Goal: Task Accomplishment & Management: Complete application form

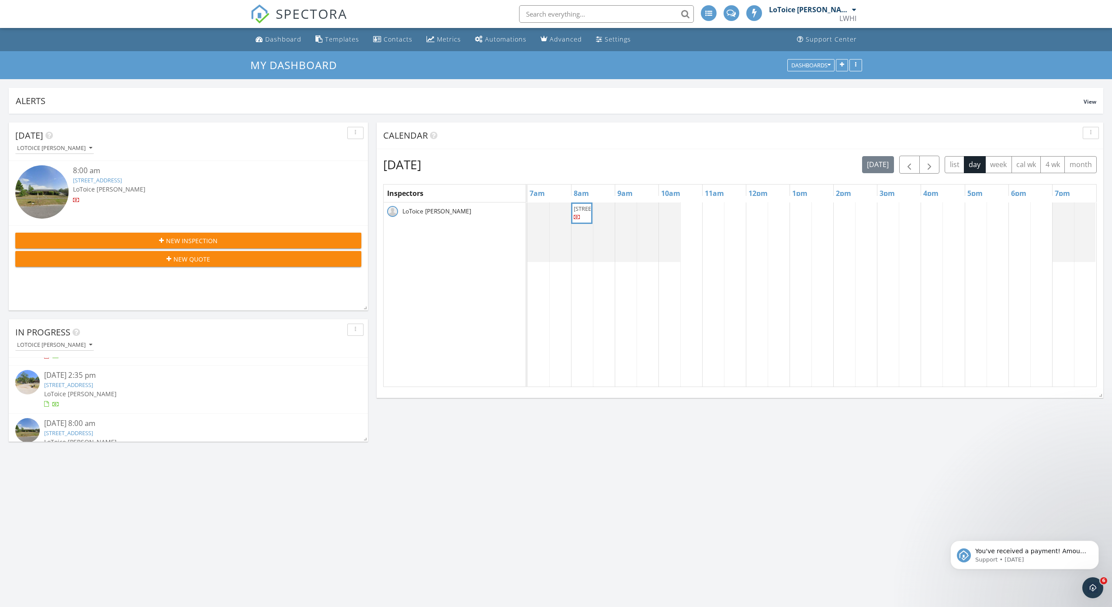
scroll to position [58, 0]
click at [205, 239] on span "New Inspection" at bounding box center [192, 240] width 52 height 9
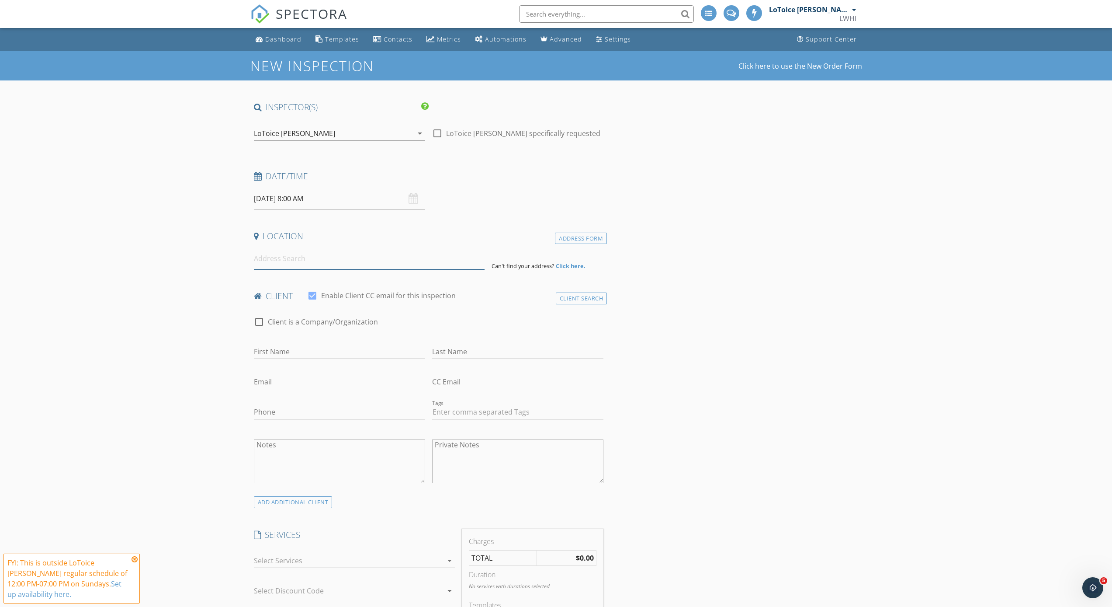
click at [348, 260] on input at bounding box center [369, 258] width 231 height 21
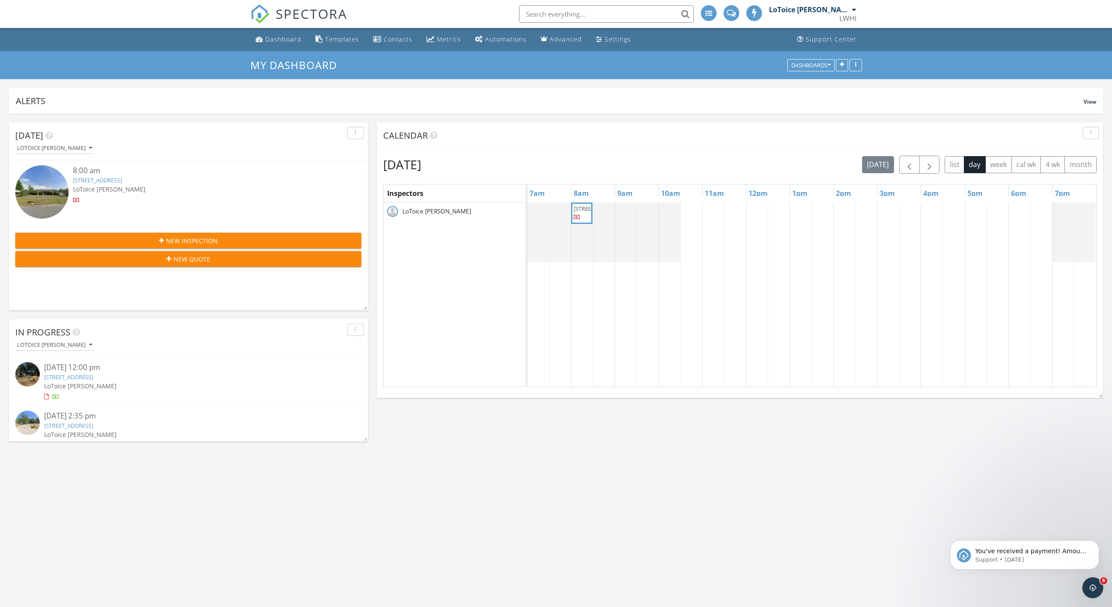
click at [210, 240] on span "New Inspection" at bounding box center [192, 240] width 52 height 9
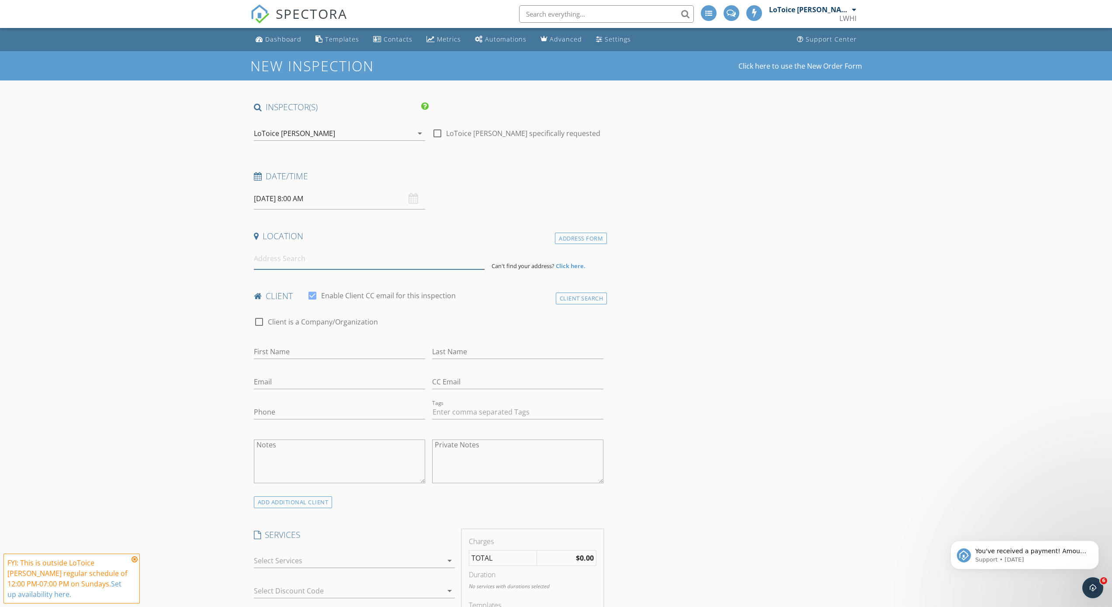
click at [370, 263] on input at bounding box center [369, 258] width 231 height 21
type input "5232 Westchase Court, Jacksonville, FL, USA"
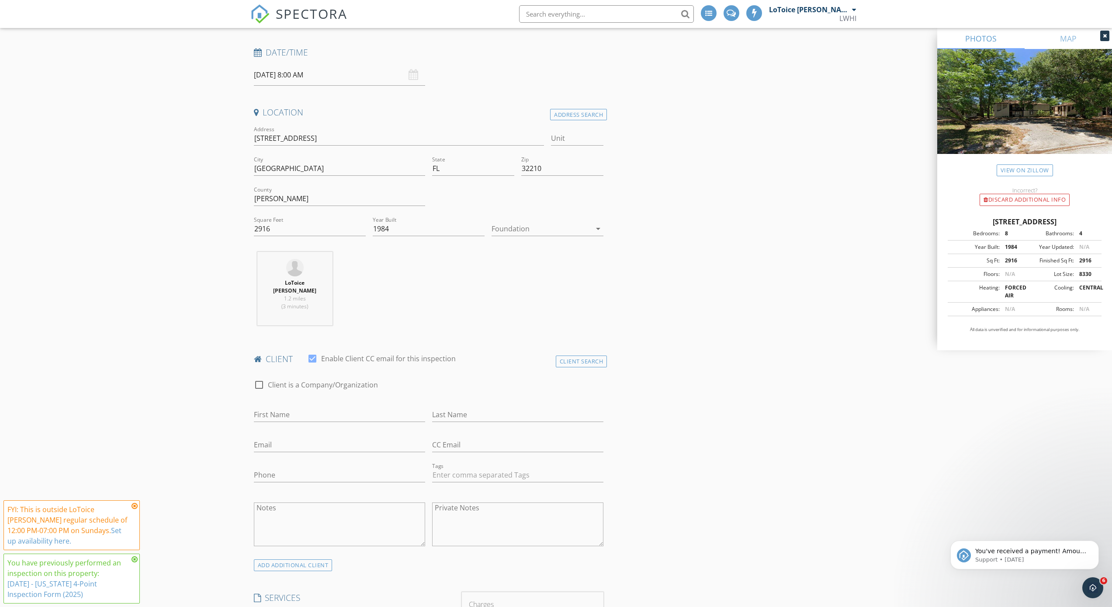
scroll to position [162, 0]
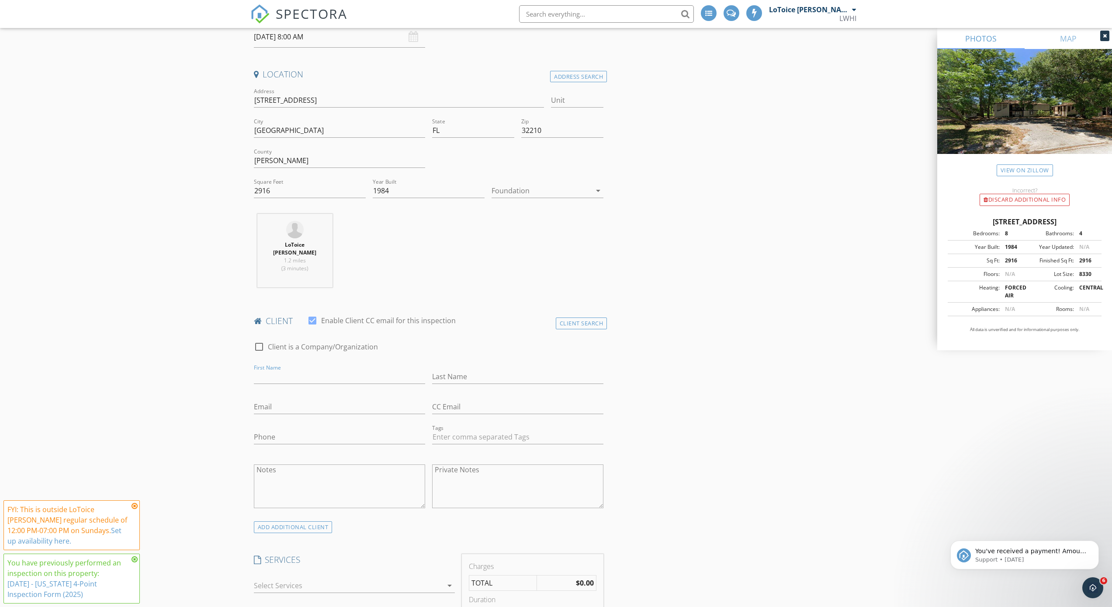
click at [583, 321] on div "client check_box Enable Client CC email for this inspection" at bounding box center [428, 323] width 357 height 17
click at [583, 317] on div "Client Search" at bounding box center [582, 323] width 52 height 12
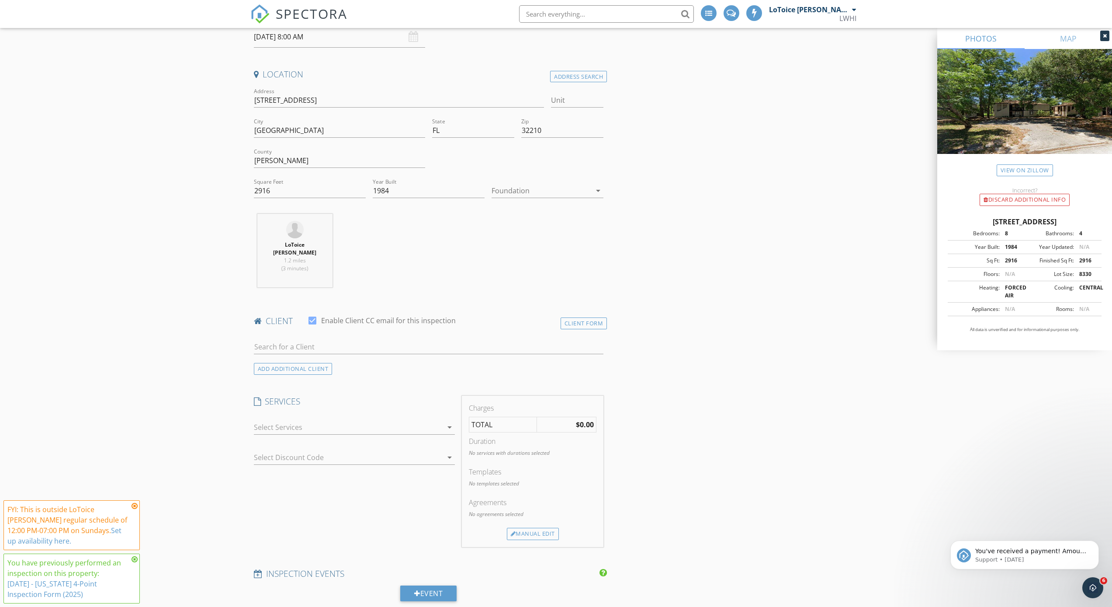
click at [514, 334] on div at bounding box center [429, 348] width 350 height 28
click at [492, 341] on input "text" at bounding box center [429, 347] width 350 height 14
type input "blum"
click at [315, 368] on div "[EMAIL_ADDRESS][DOMAIN_NAME]" at bounding box center [323, 371] width 88 height 7
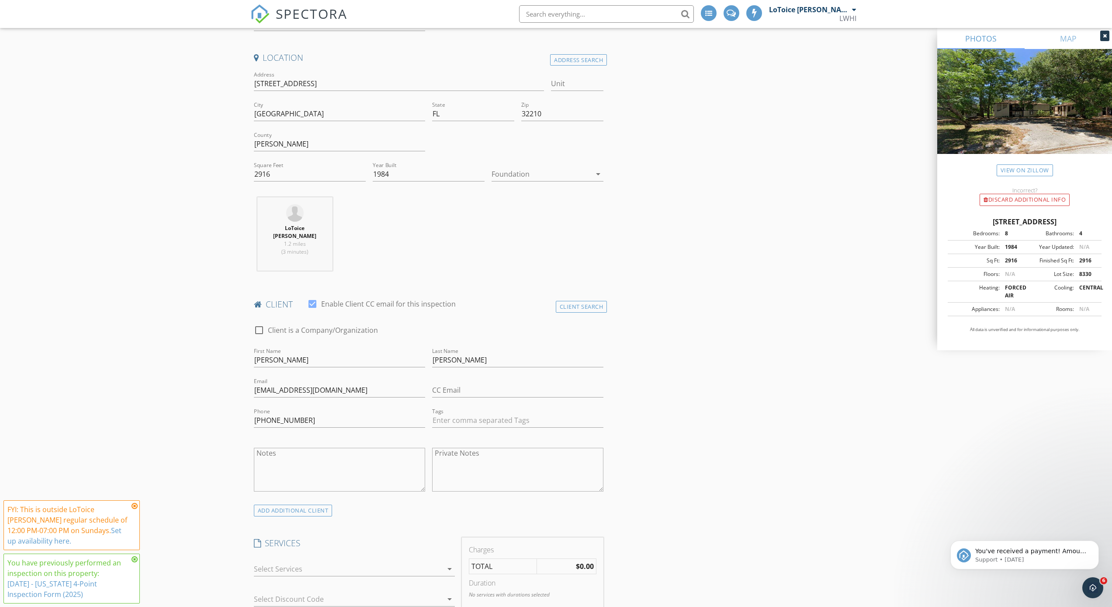
scroll to position [294, 0]
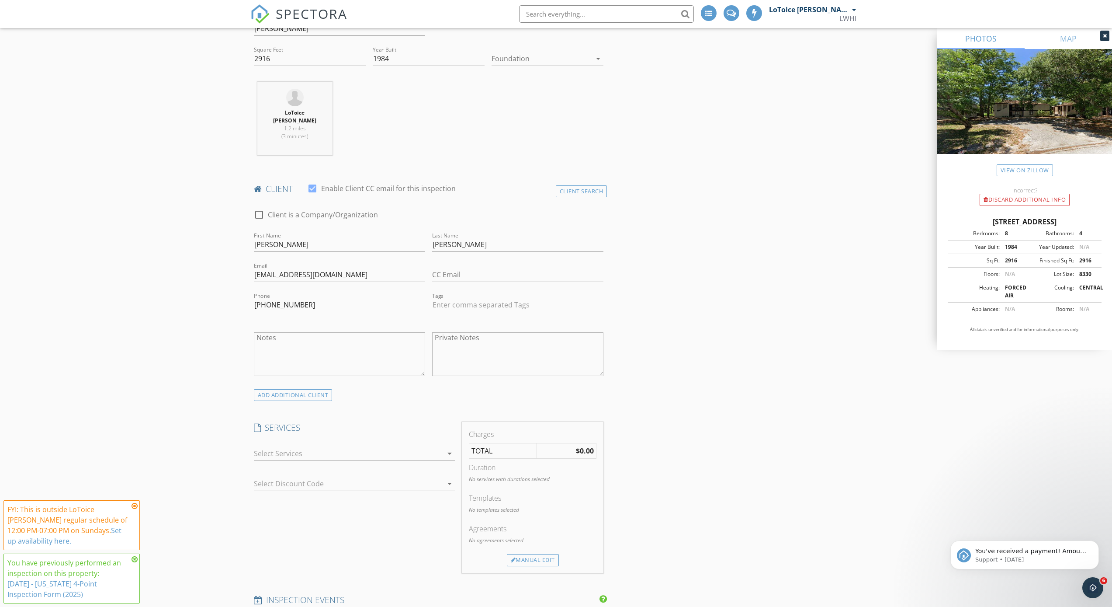
click at [448, 448] on icon "arrow_drop_down" at bounding box center [450, 453] width 10 height 10
click at [268, 470] on div at bounding box center [266, 477] width 15 height 15
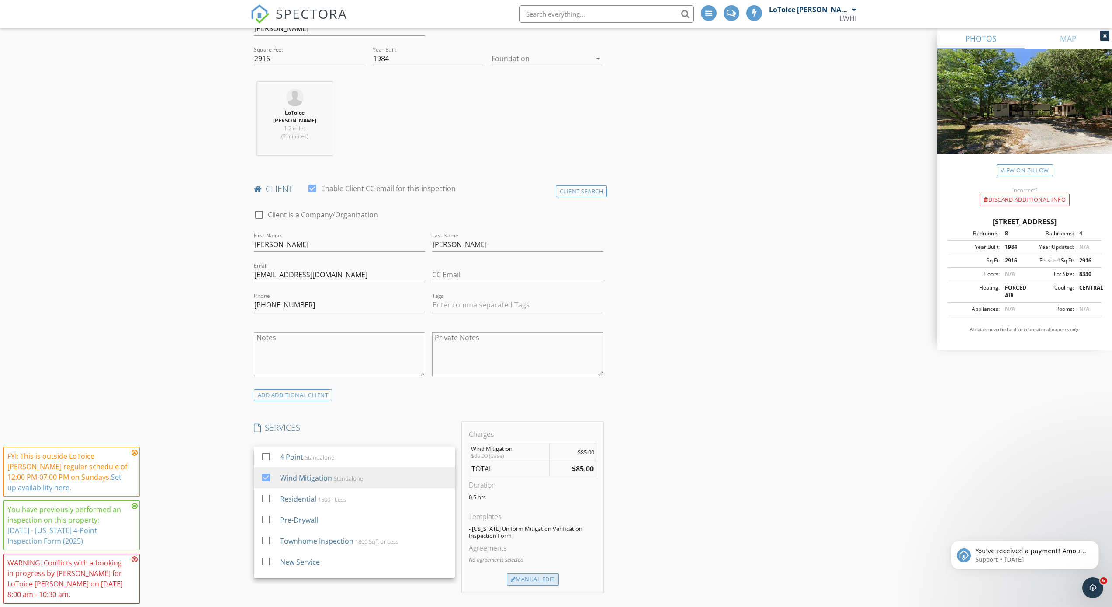
click at [534, 573] on div "Manual Edit" at bounding box center [533, 579] width 52 height 12
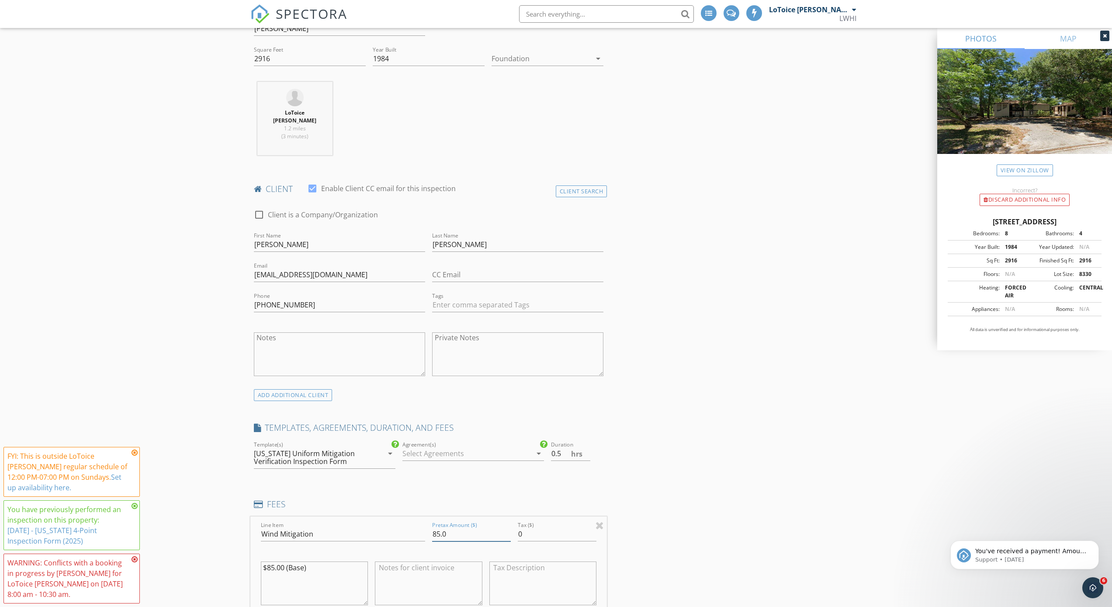
drag, startPoint x: 448, startPoint y: 523, endPoint x: 414, endPoint y: 522, distance: 33.2
click at [414, 522] on div "Line Item Wind Mitigation Pretax Amount ($) 85.0 Tax ($) 0 $85.00 (Base)" at bounding box center [428, 568] width 357 height 105
type input "7"
click at [598, 520] on div at bounding box center [600, 525] width 8 height 10
click at [1108, 34] on div at bounding box center [1105, 36] width 9 height 10
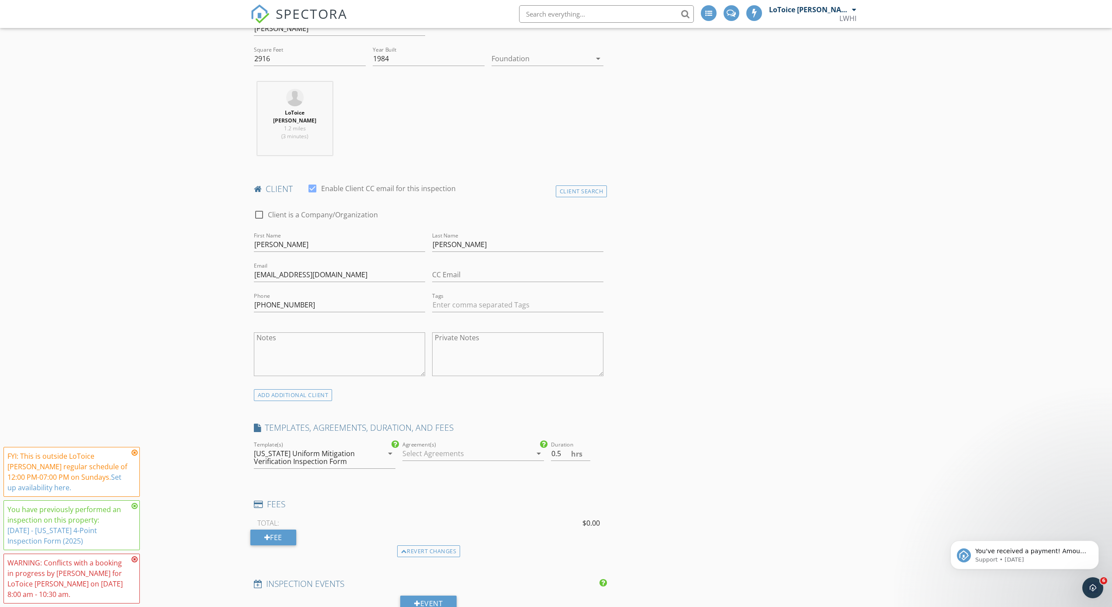
scroll to position [0, 0]
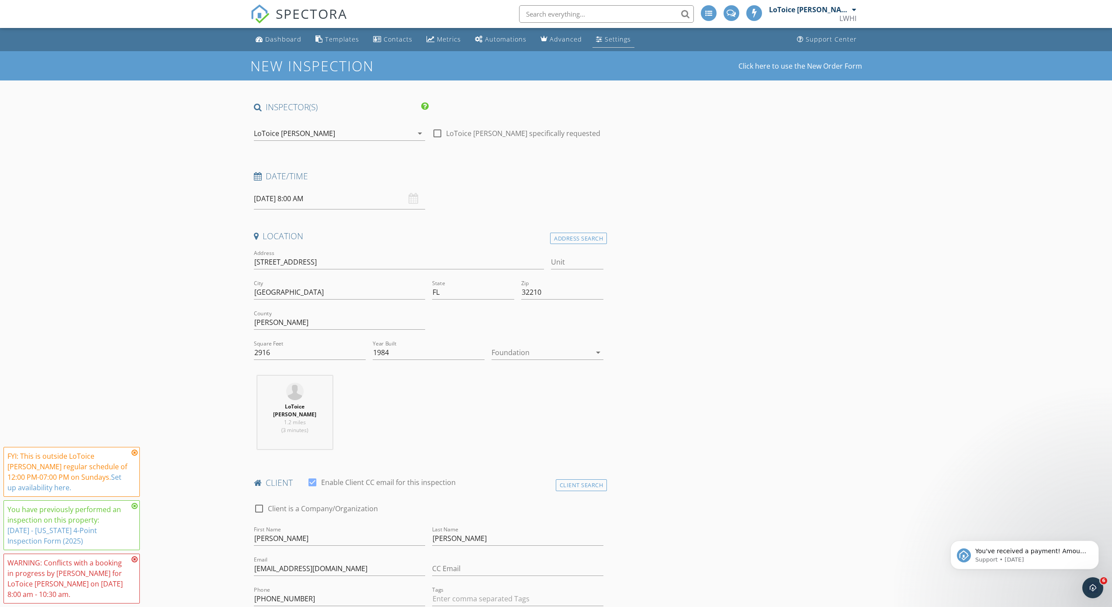
click at [612, 41] on div "Settings" at bounding box center [618, 39] width 26 height 8
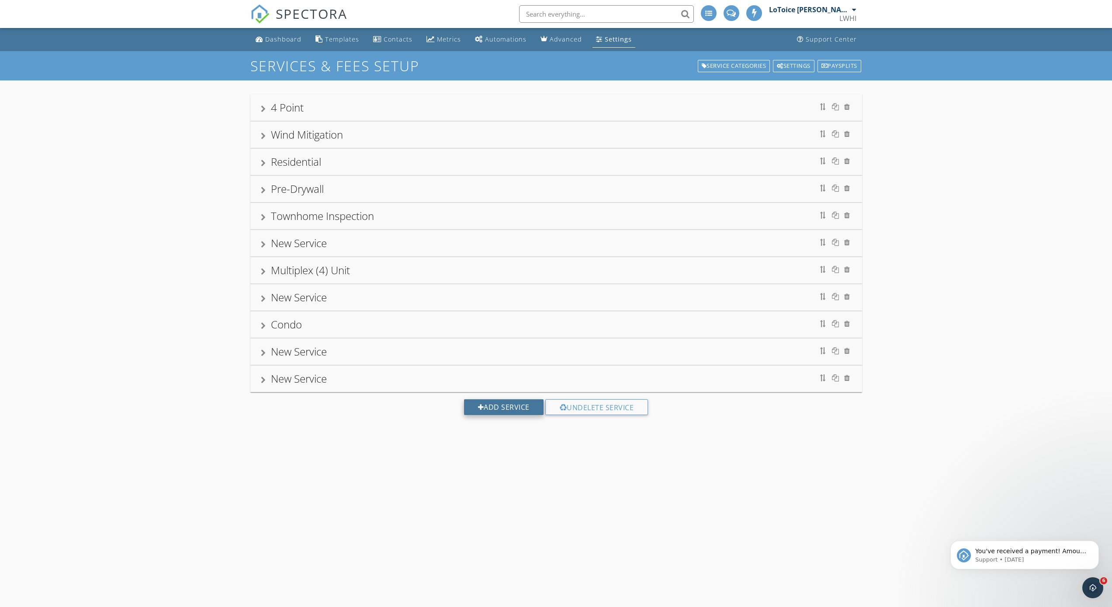
click at [525, 407] on div "Add Service" at bounding box center [504, 407] width 80 height 16
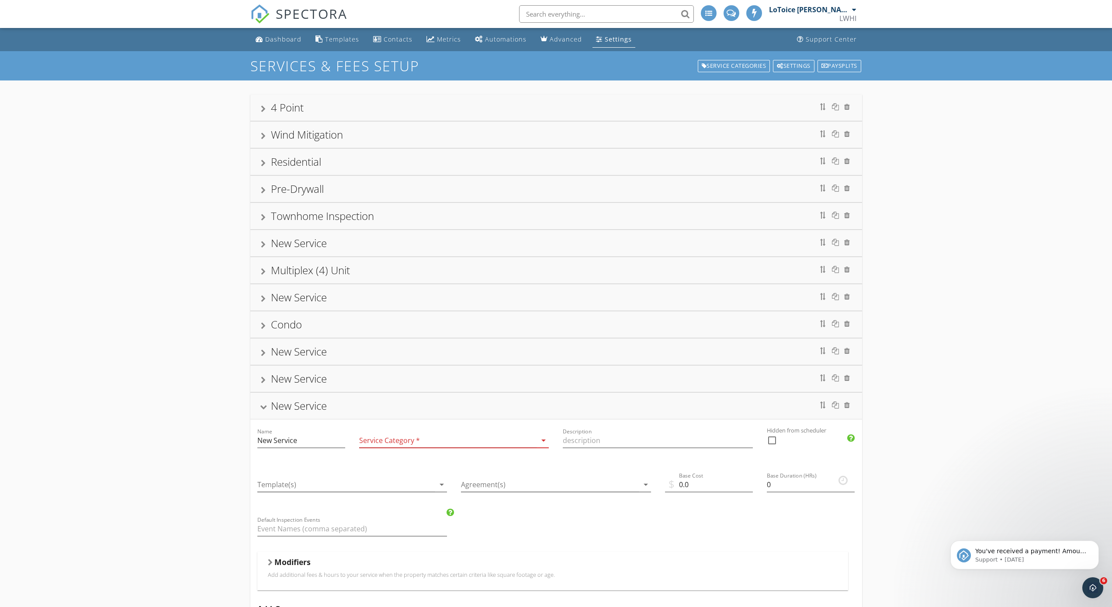
click at [547, 442] on icon "arrow_drop_down" at bounding box center [544, 440] width 10 height 10
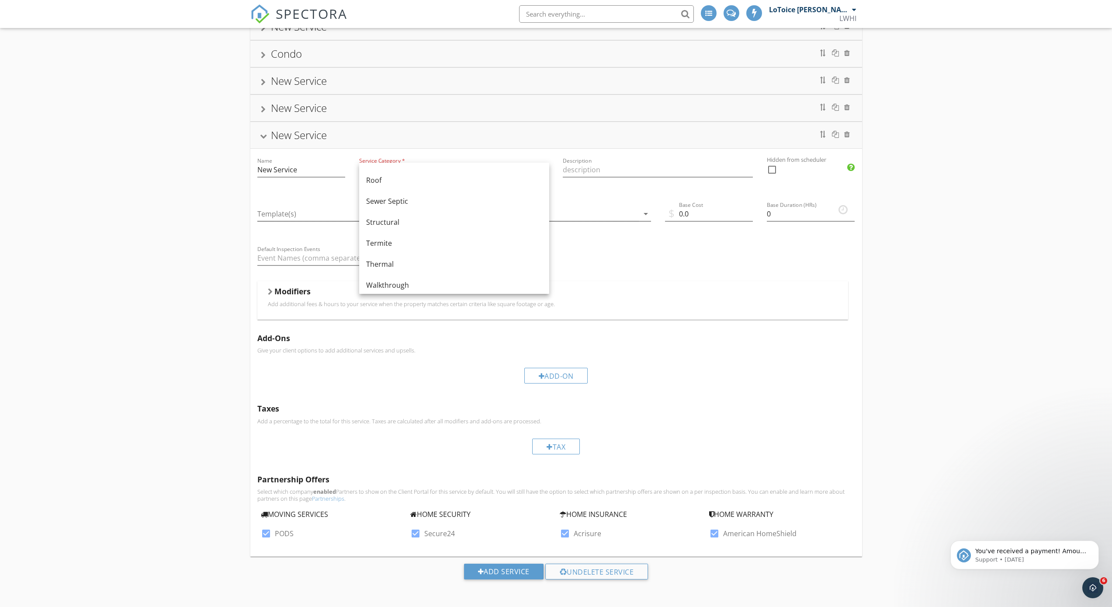
scroll to position [526, 0]
click at [413, 280] on div "Wind Mitigation" at bounding box center [454, 280] width 176 height 10
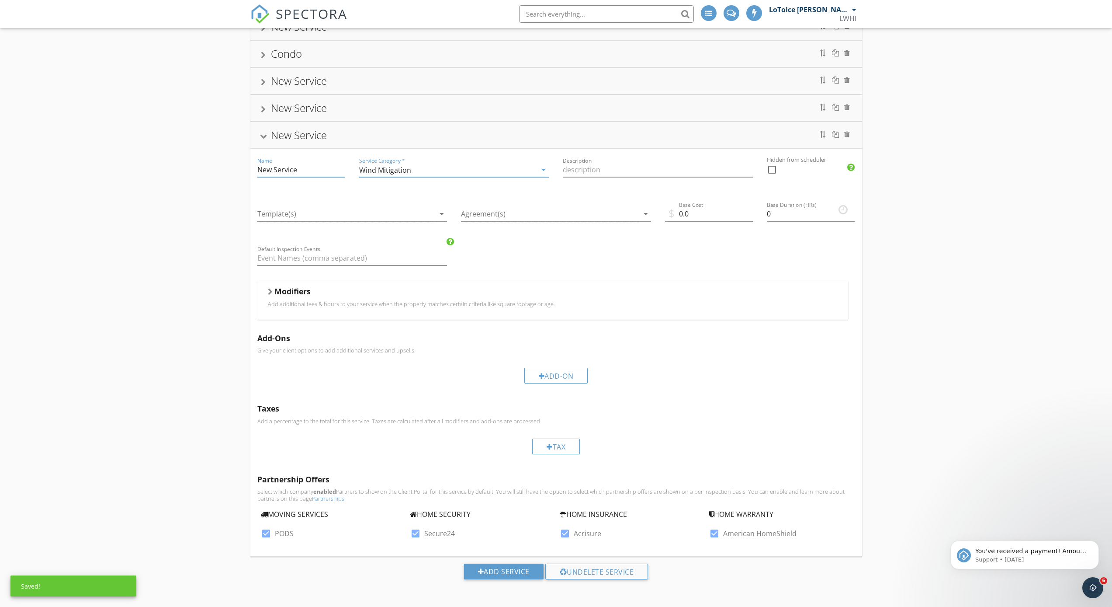
click at [310, 167] on input "New Service" at bounding box center [301, 170] width 88 height 14
drag, startPoint x: 310, startPoint y: 167, endPoint x: 195, endPoint y: 160, distance: 115.2
click at [195, 160] on div "4 Point Wind Mitigation Residential Pre-Drywall Townhome Inspection New Service…" at bounding box center [556, 208] width 1112 height 797
type input "Quad Wind Mitigation"
click at [440, 213] on icon "arrow_drop_down" at bounding box center [442, 214] width 10 height 10
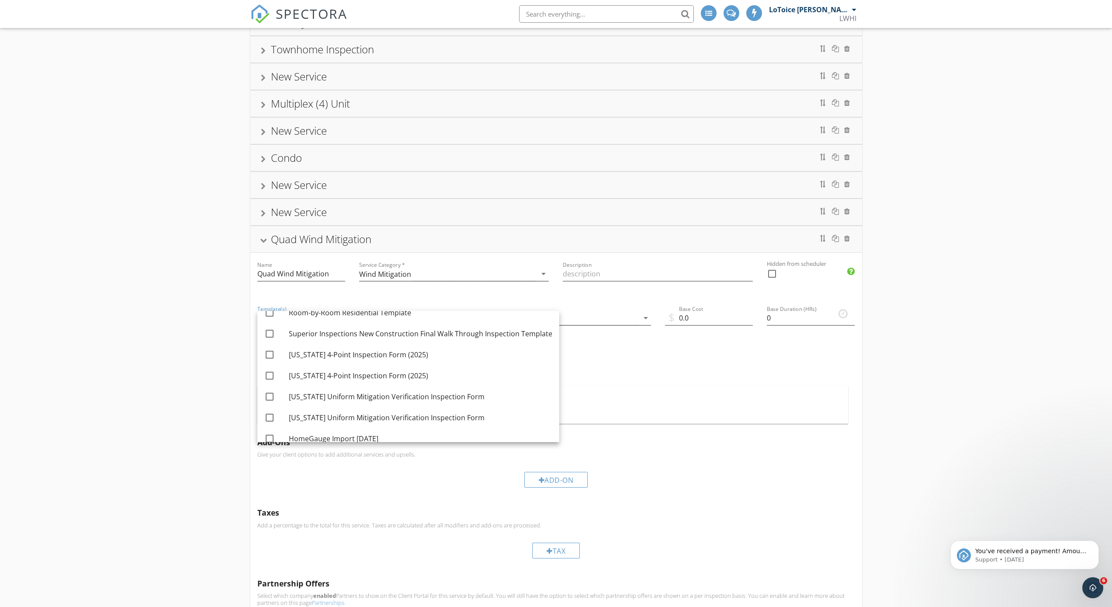
scroll to position [141, 0]
click at [270, 394] on div at bounding box center [269, 393] width 15 height 15
checkbox input "true"
click at [765, 403] on div "Modifiers" at bounding box center [553, 405] width 570 height 14
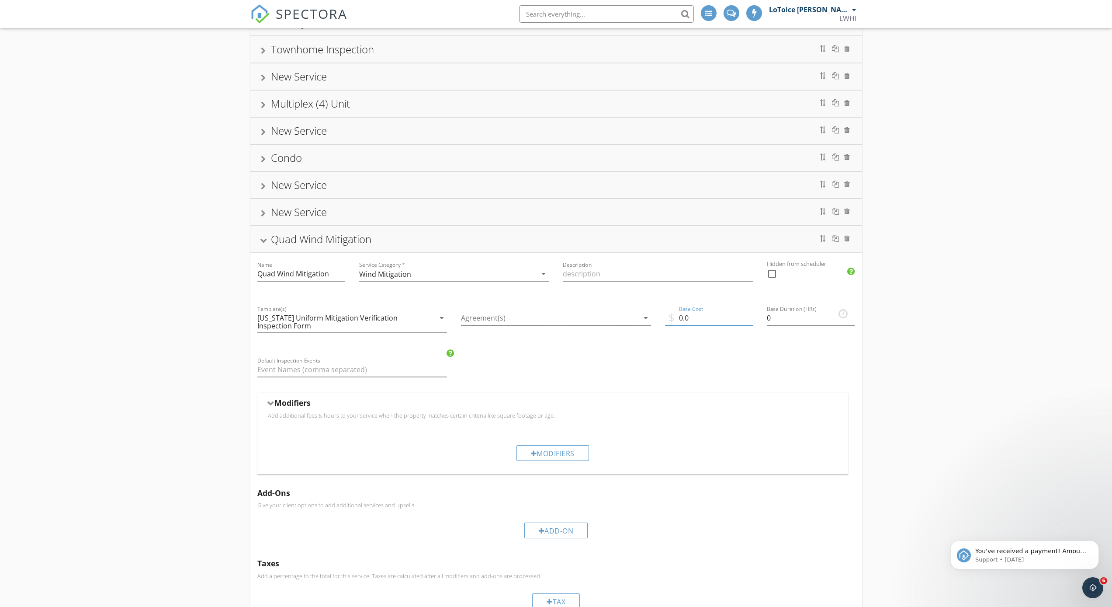
click at [699, 320] on input "0.0" at bounding box center [709, 318] width 88 height 14
type input "0"
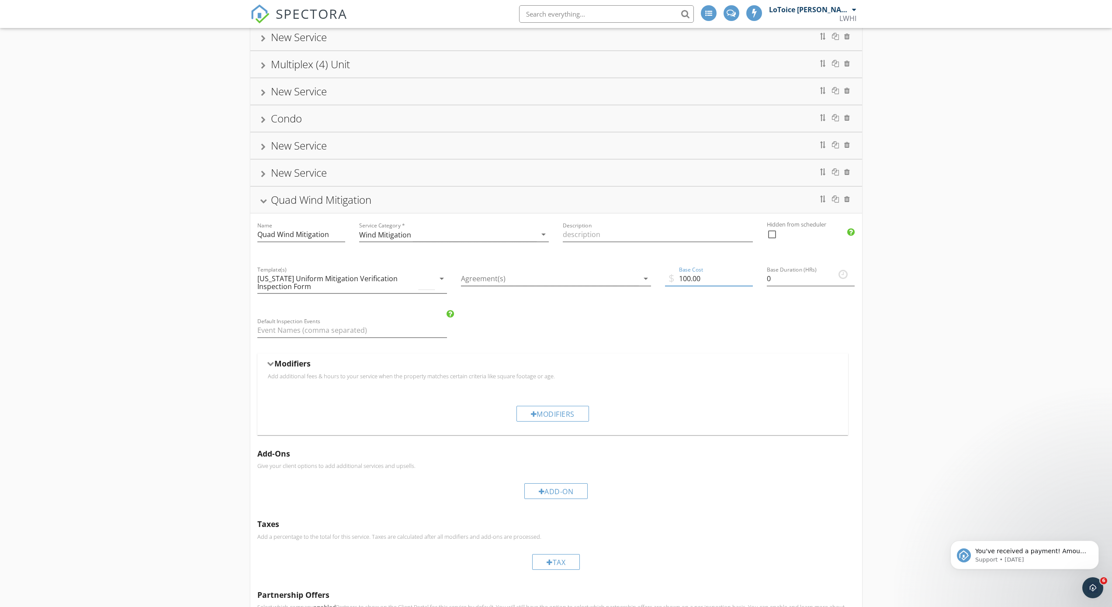
scroll to position [321, 0]
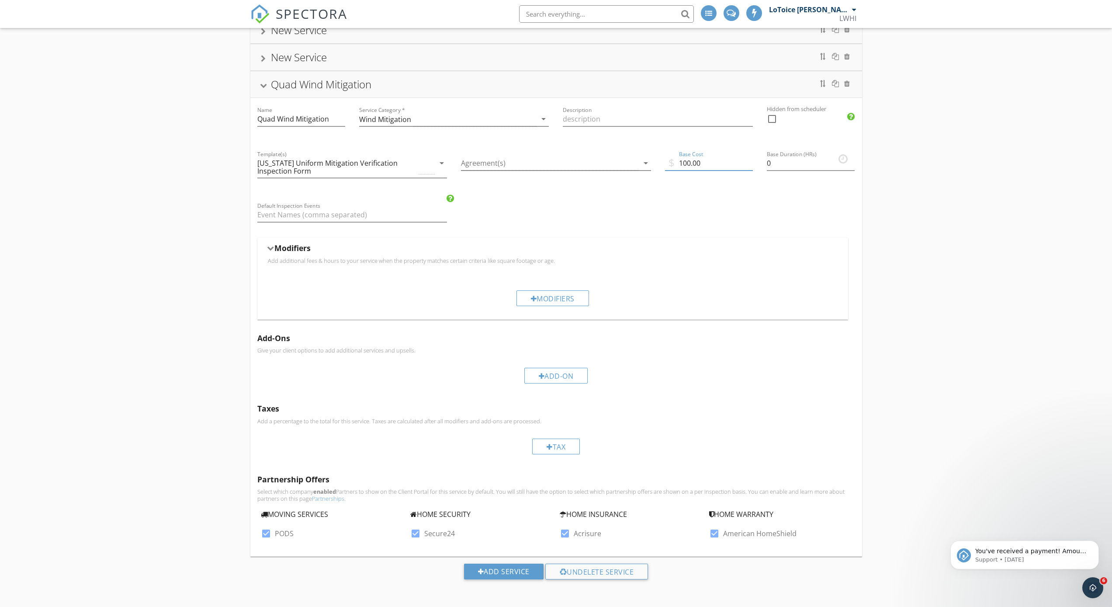
type input "100.00"
click at [265, 534] on div at bounding box center [266, 533] width 15 height 15
checkbox input "false"
click at [567, 531] on div at bounding box center [565, 533] width 15 height 15
checkbox input "false"
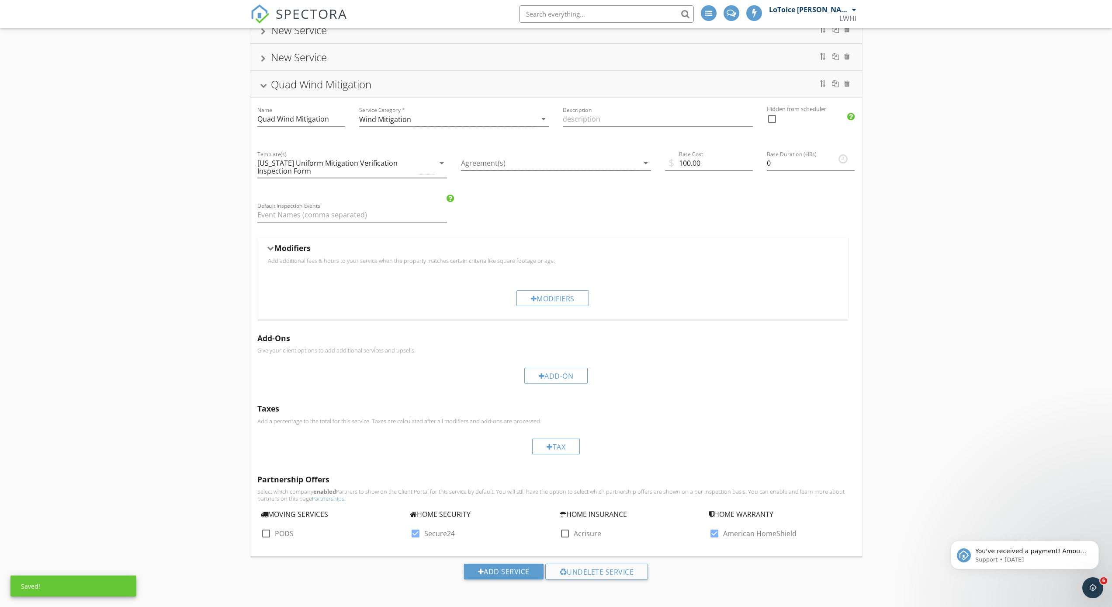
click at [418, 535] on div at bounding box center [415, 533] width 15 height 15
checkbox input "false"
click at [715, 532] on div at bounding box center [714, 533] width 15 height 15
checkbox input "false"
click at [519, 569] on div "Add Service" at bounding box center [504, 571] width 80 height 16
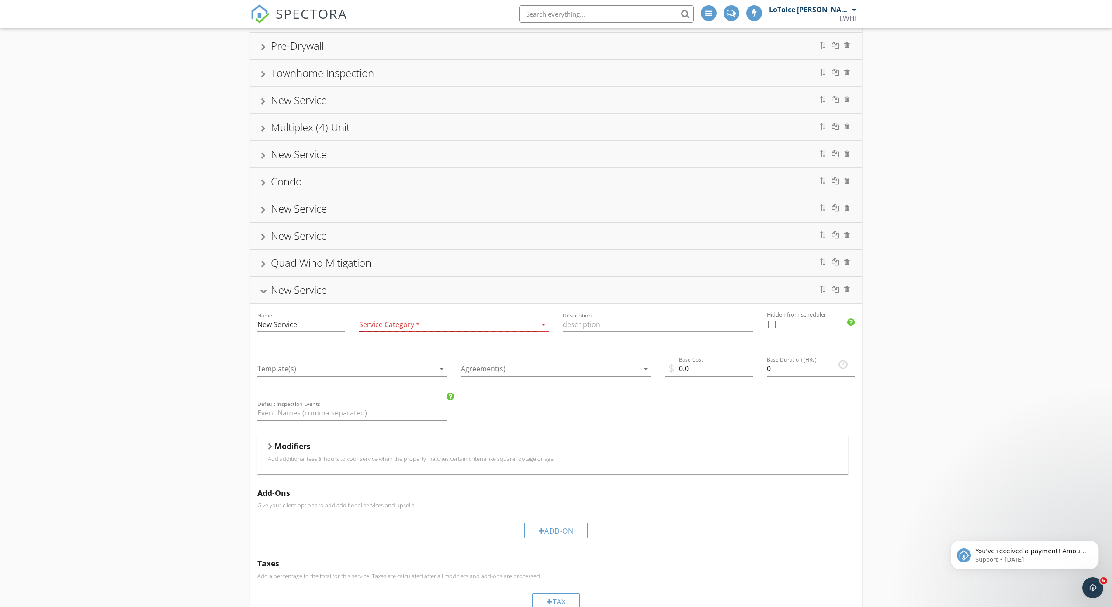
scroll to position [214, 0]
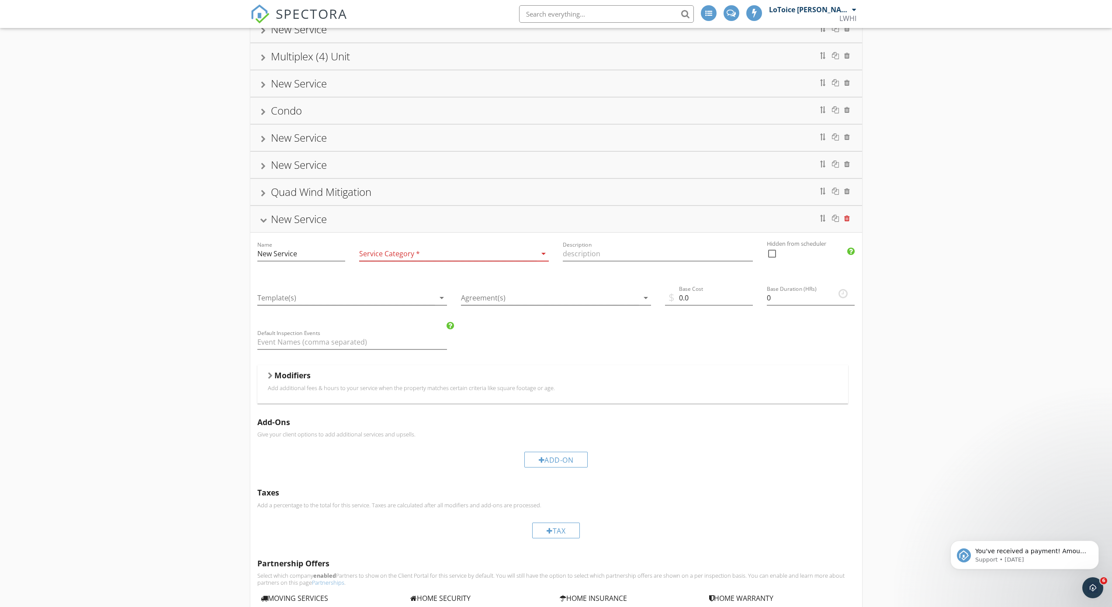
click at [848, 218] on div at bounding box center [848, 218] width 6 height 7
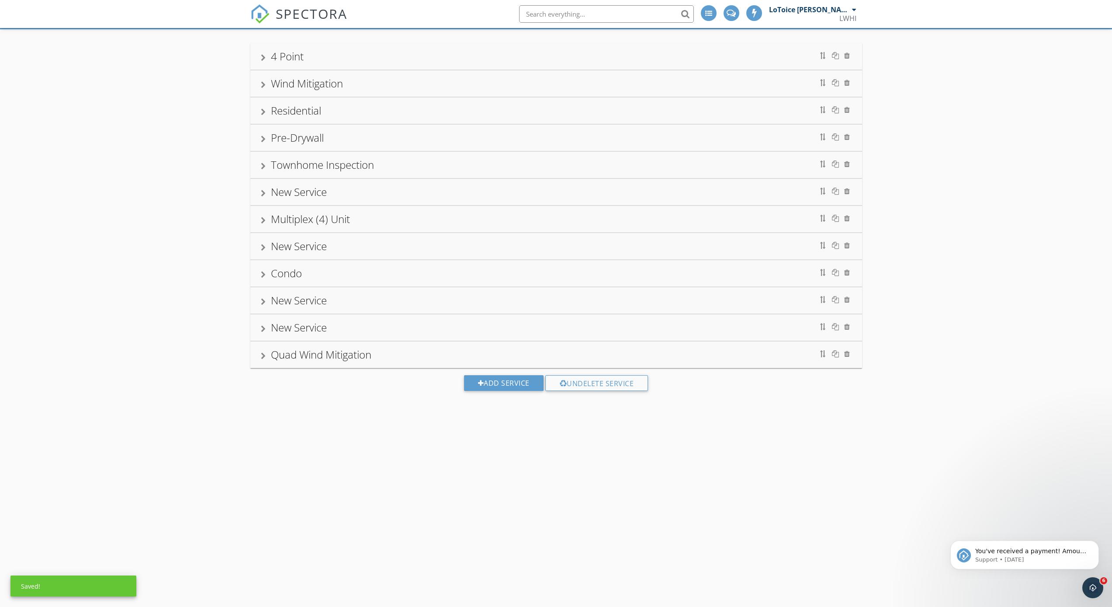
scroll to position [0, 0]
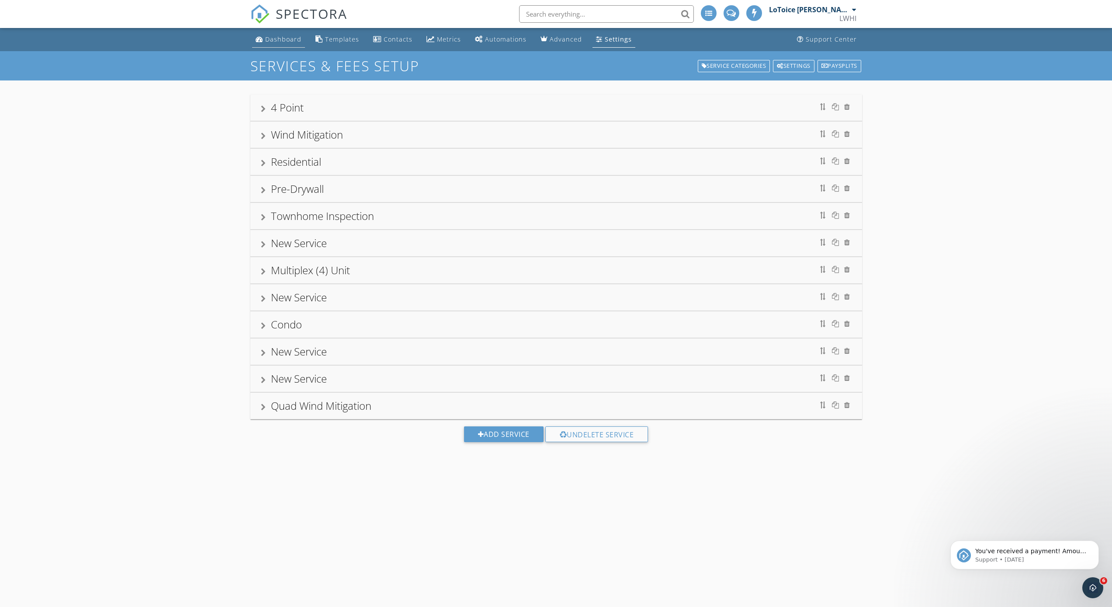
click at [278, 43] on div "Dashboard" at bounding box center [283, 39] width 36 height 8
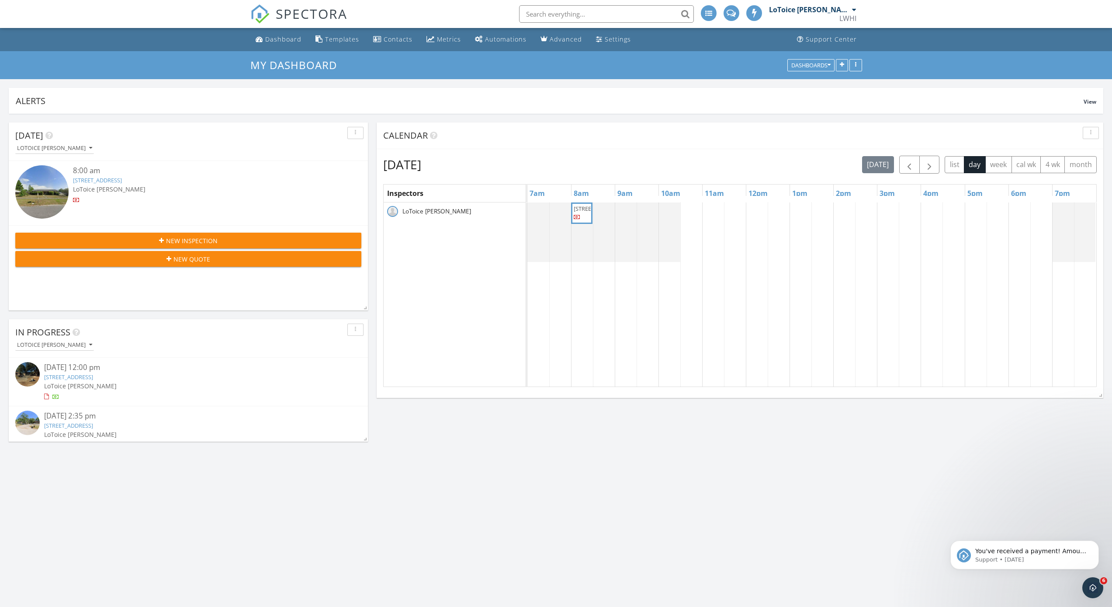
click at [192, 239] on span "New Inspection" at bounding box center [192, 240] width 52 height 9
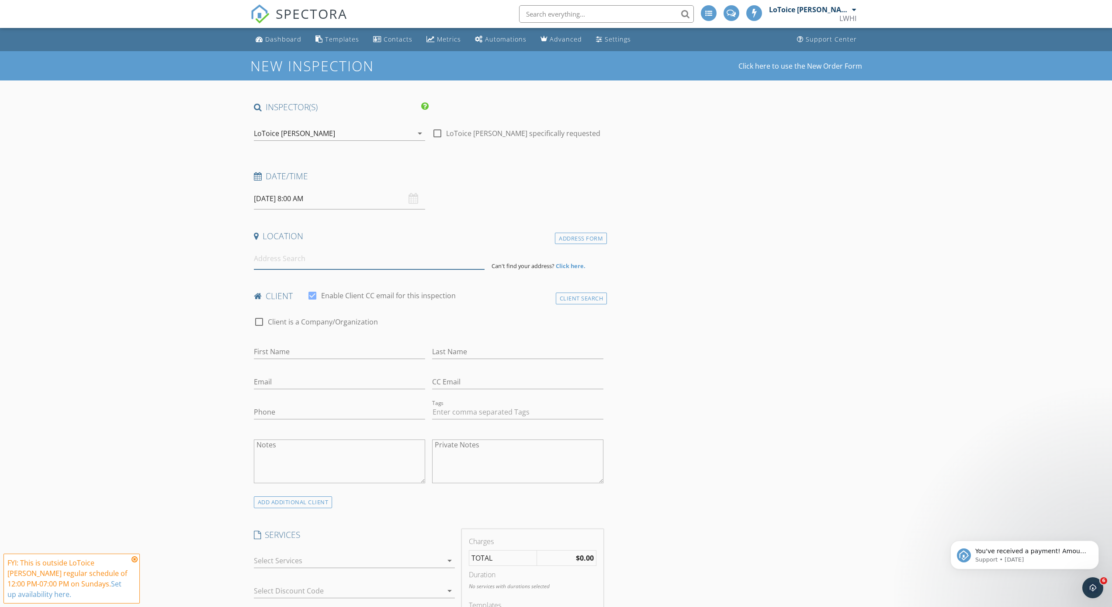
click at [352, 264] on input at bounding box center [369, 258] width 231 height 21
type input "5232 Westchase Court, Jacksonville, FL, USA"
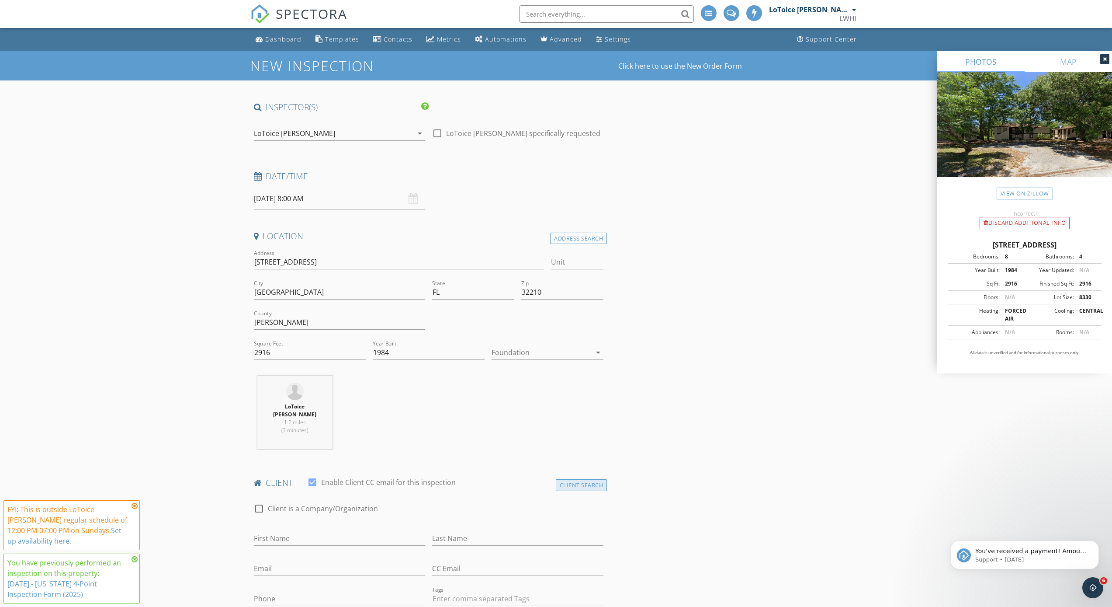
click at [594, 479] on div "Client Search" at bounding box center [582, 485] width 52 height 12
click at [318, 501] on input "text" at bounding box center [429, 508] width 350 height 14
type input "blum"
click at [331, 530] on div "nblumdc@gmail.com" at bounding box center [323, 533] width 88 height 7
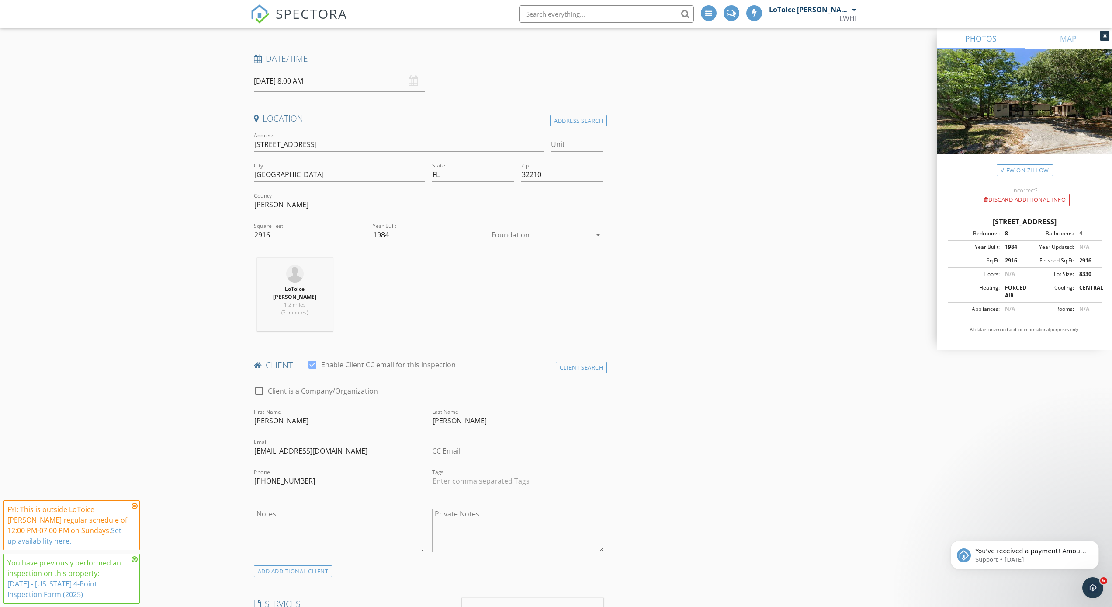
scroll to position [327, 0]
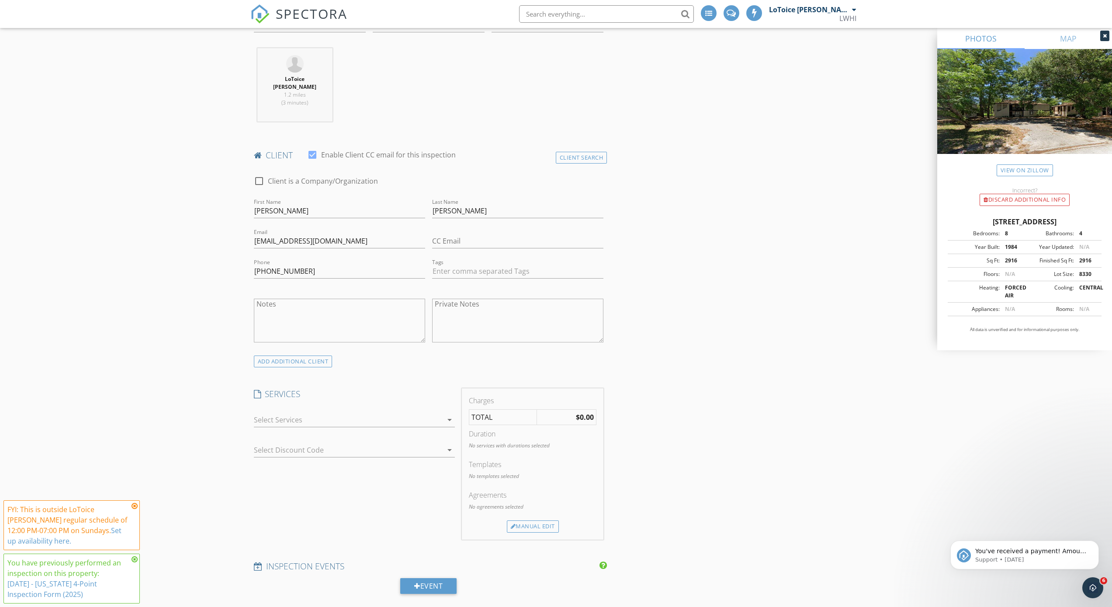
click at [449, 414] on icon "arrow_drop_down" at bounding box center [450, 419] width 10 height 10
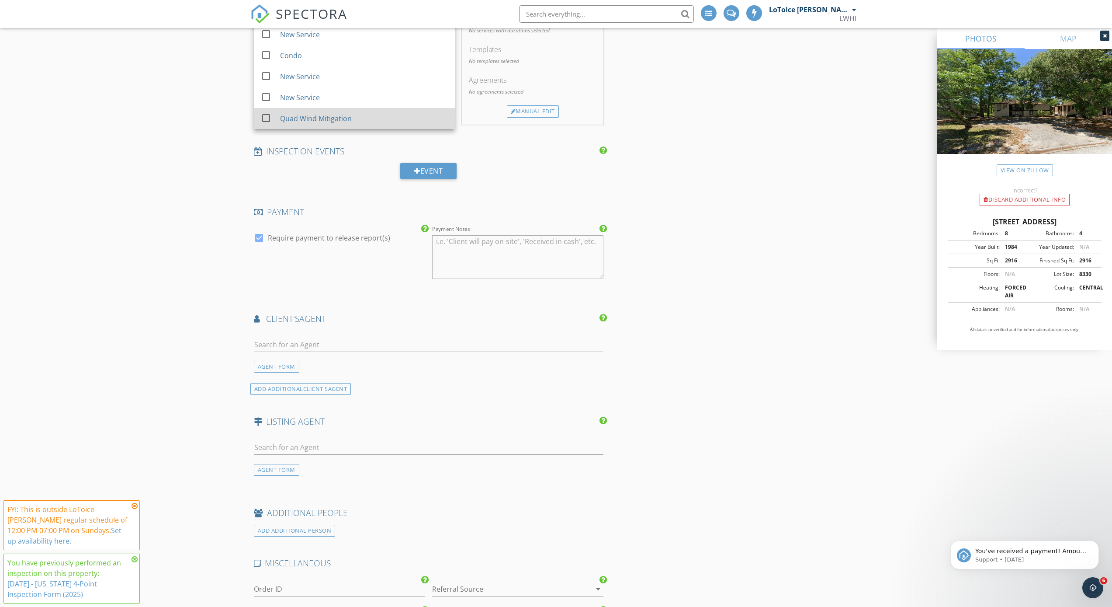
click at [306, 113] on div "Quad Wind Mitigation" at bounding box center [316, 118] width 72 height 10
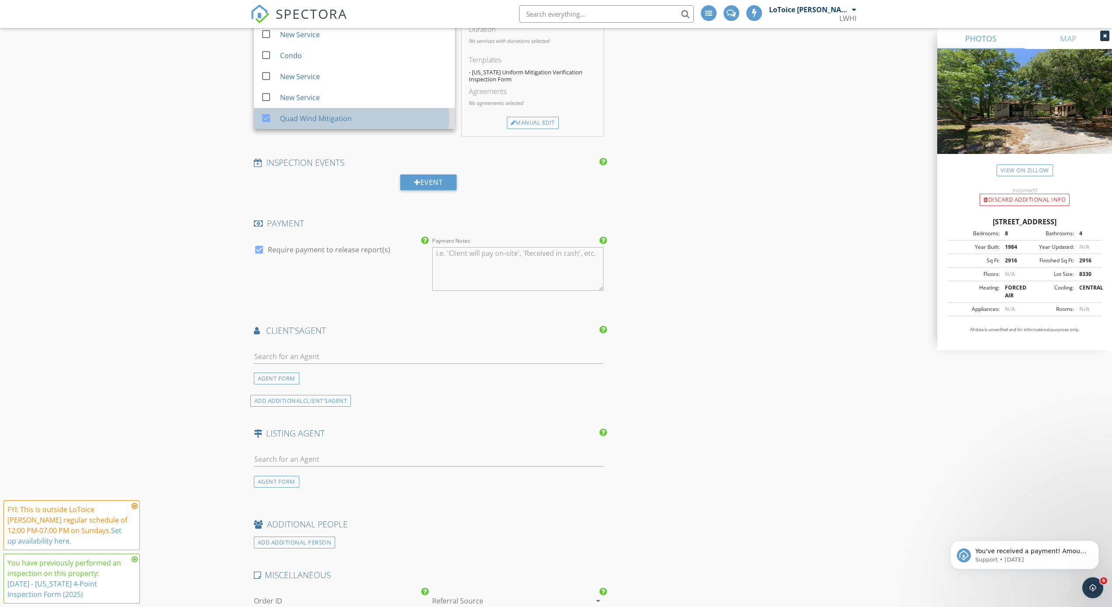
scroll to position [733, 0]
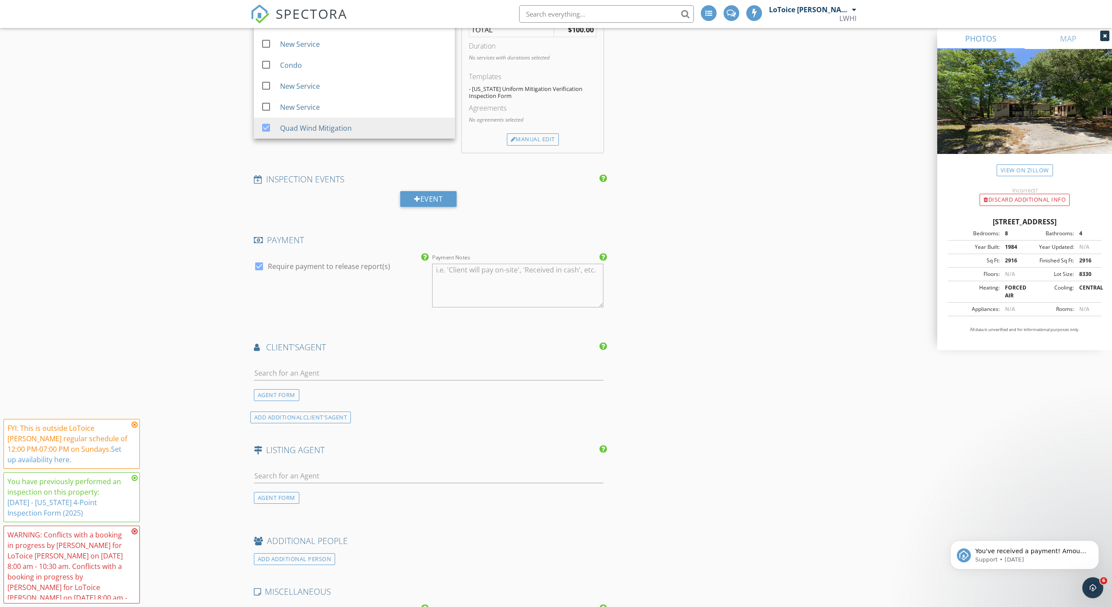
click at [700, 219] on div "INSPECTOR(S) check_box LoToice Walton PRIMARY LoToice Walton arrow_drop_down ch…" at bounding box center [556, 158] width 612 height 1579
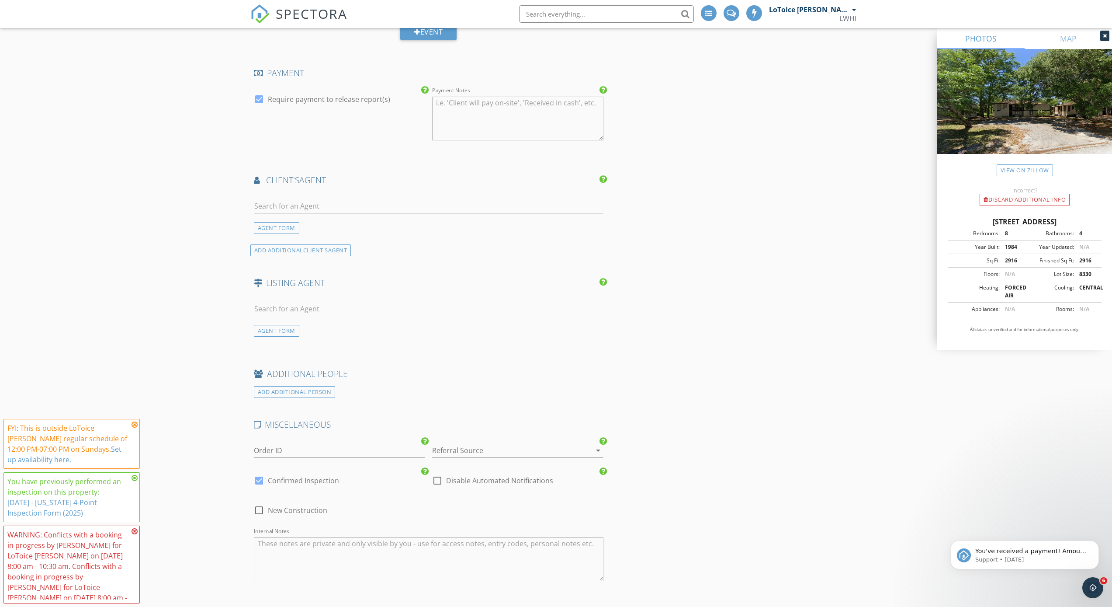
scroll to position [968, 0]
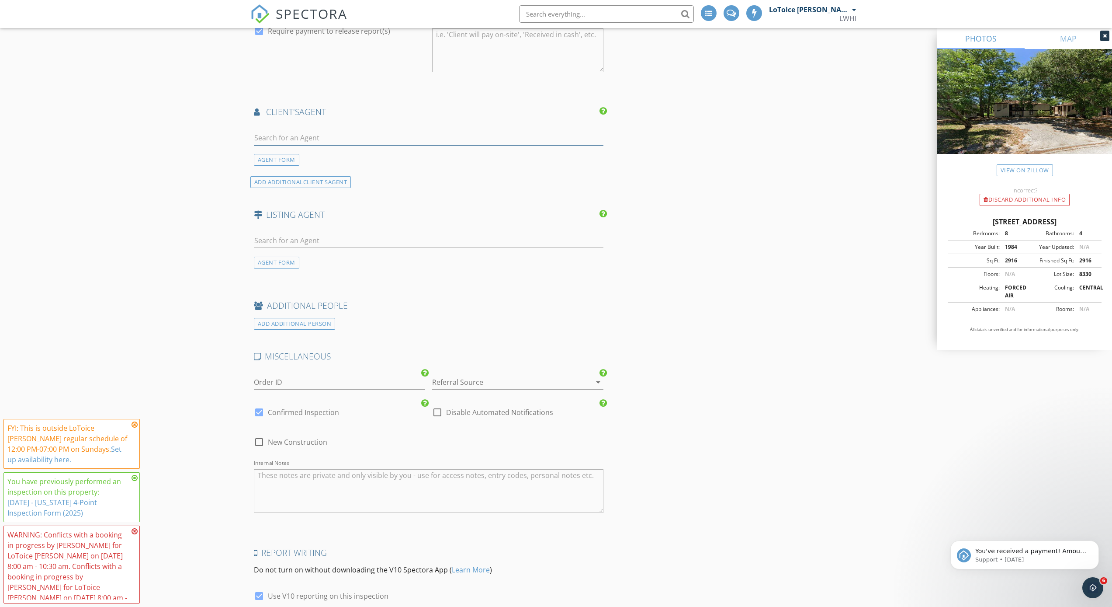
click at [313, 131] on input "text" at bounding box center [429, 138] width 350 height 14
type input "garden"
drag, startPoint x: 313, startPoint y: 127, endPoint x: 316, endPoint y: 153, distance: 26.3
click at [316, 159] on div "[US_STATE] Homes Realty & Mortgage LLC" at bounding box center [332, 162] width 106 height 7
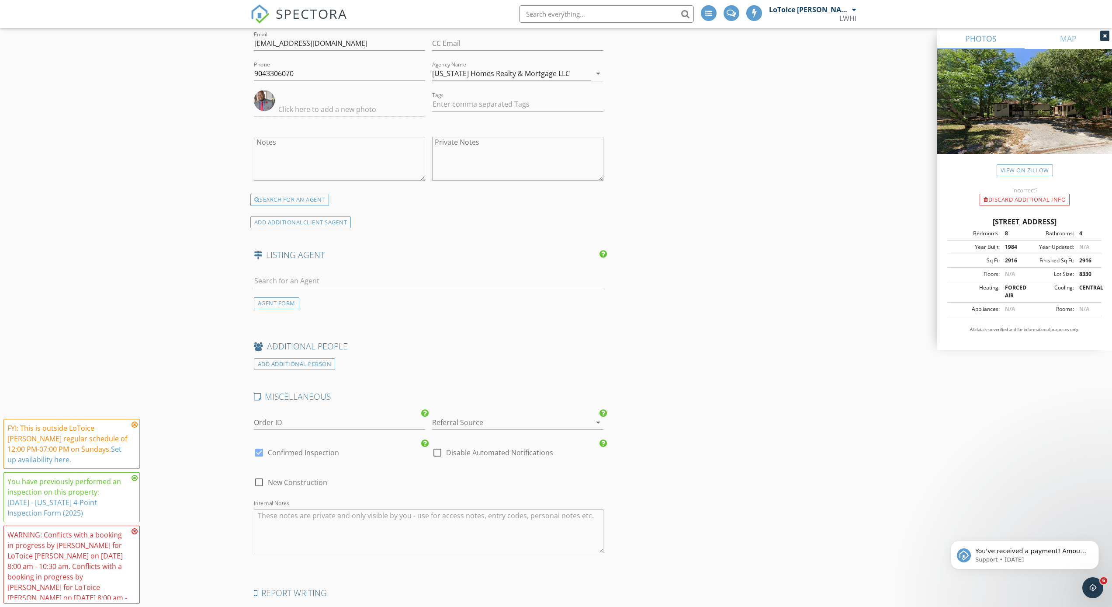
scroll to position [1249, 0]
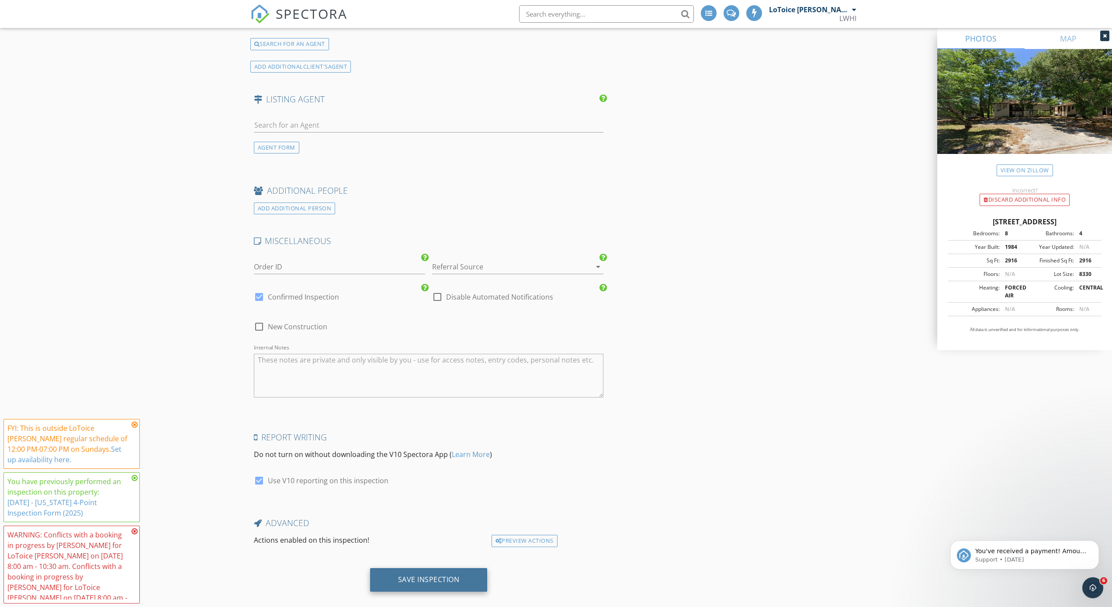
click at [435, 575] on div "Save Inspection" at bounding box center [429, 579] width 62 height 9
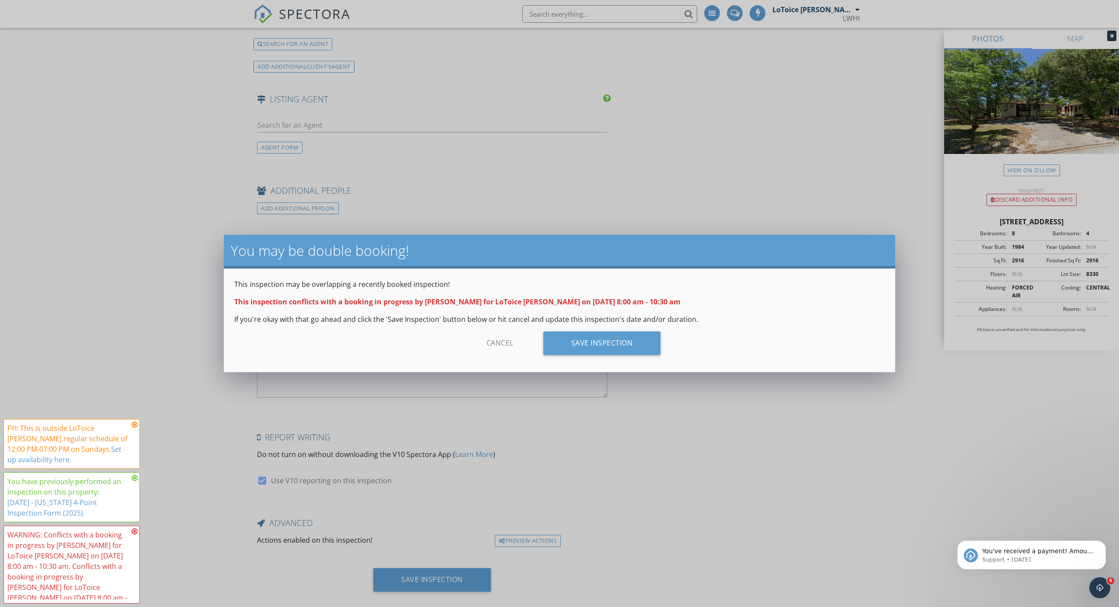
click at [503, 342] on div "Cancel" at bounding box center [500, 343] width 83 height 24
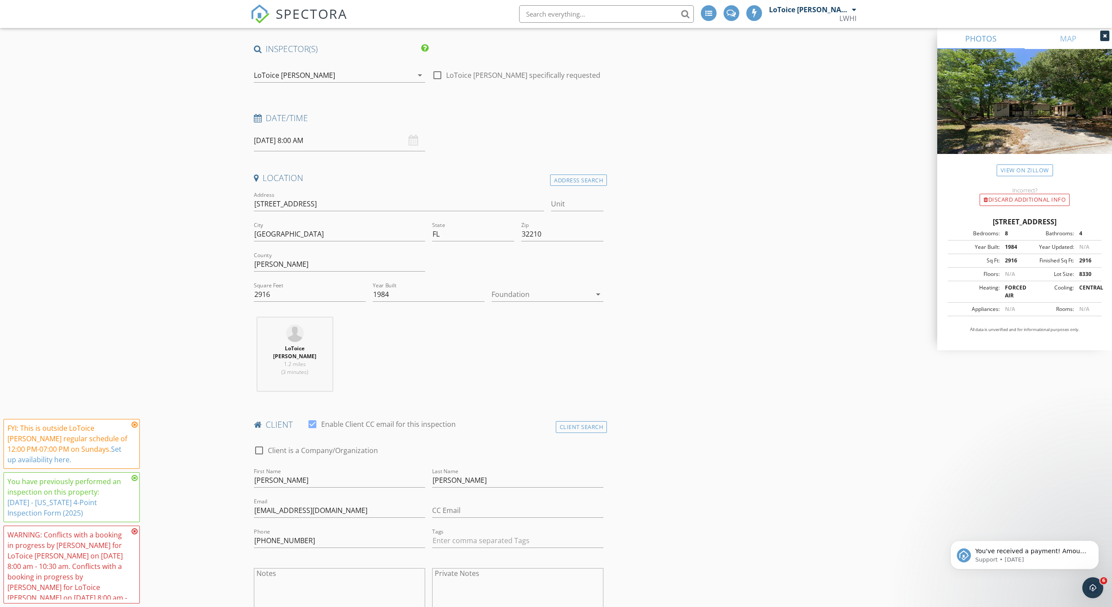
scroll to position [35, 0]
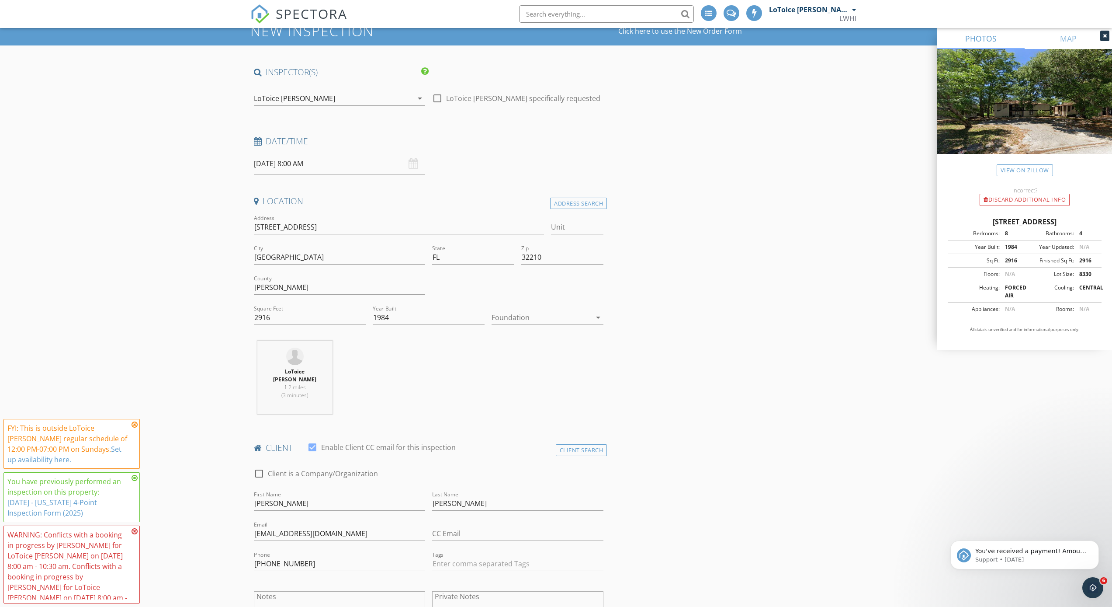
click at [413, 164] on div "09/28/2025 8:00 AM" at bounding box center [339, 163] width 171 height 21
click at [262, 160] on input "09/28/2025 8:00 AM" at bounding box center [339, 163] width 171 height 21
type input "09/26/2025 8:00 AM"
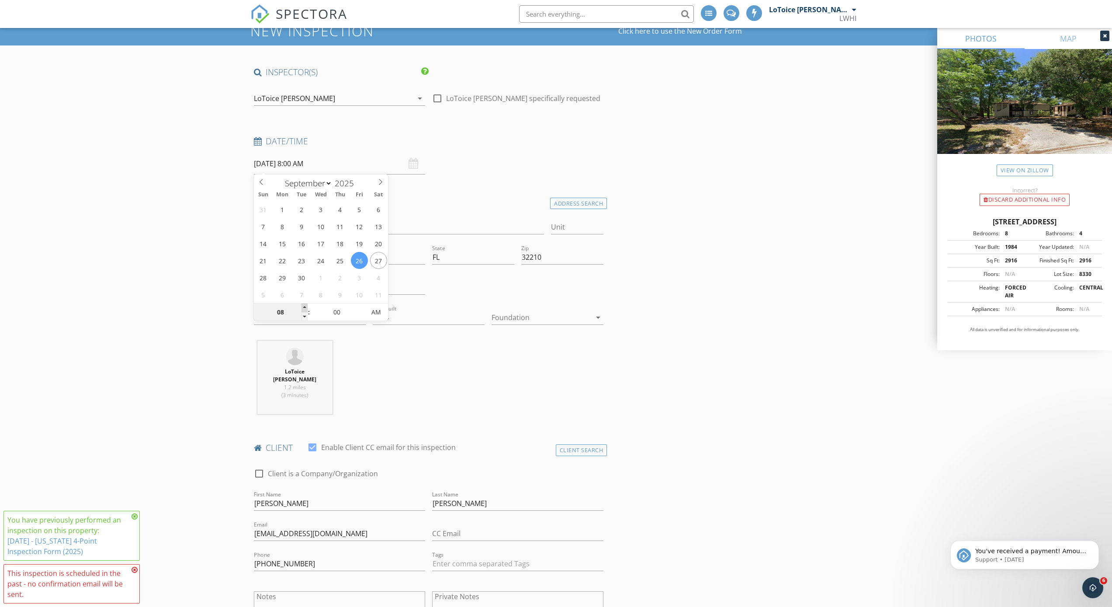
type input "09"
type input "09/26/2025 9:00 AM"
click at [304, 307] on span at bounding box center [305, 307] width 6 height 9
type input "10"
type input "09/26/2025 10:00 AM"
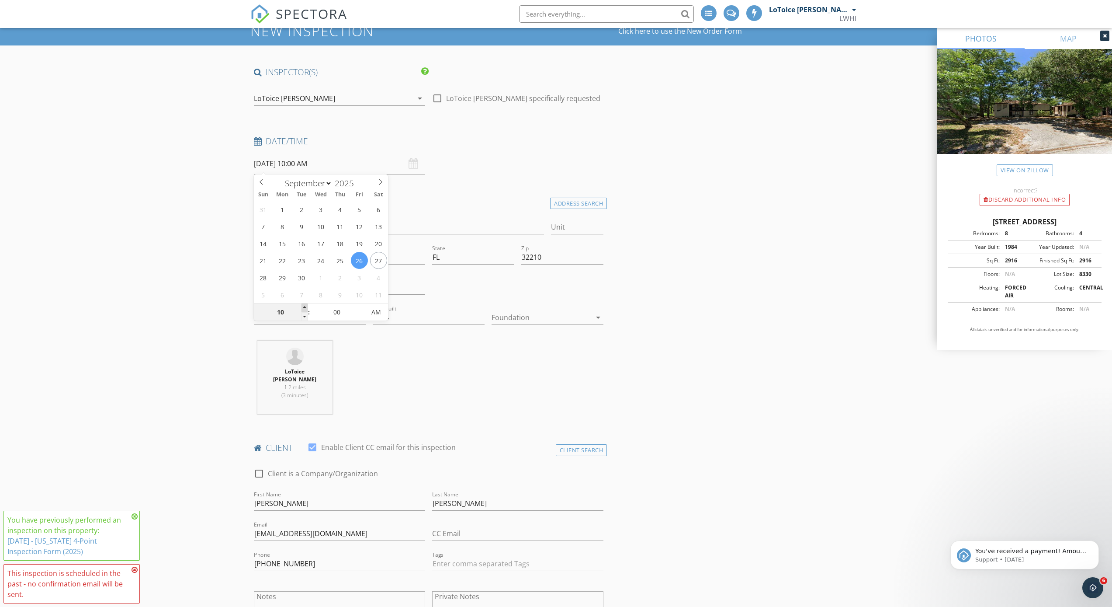
click at [304, 307] on span at bounding box center [305, 307] width 6 height 9
type input "11"
type input "09/26/2025 11:00 AM"
click at [304, 307] on span at bounding box center [305, 307] width 6 height 9
type input "12"
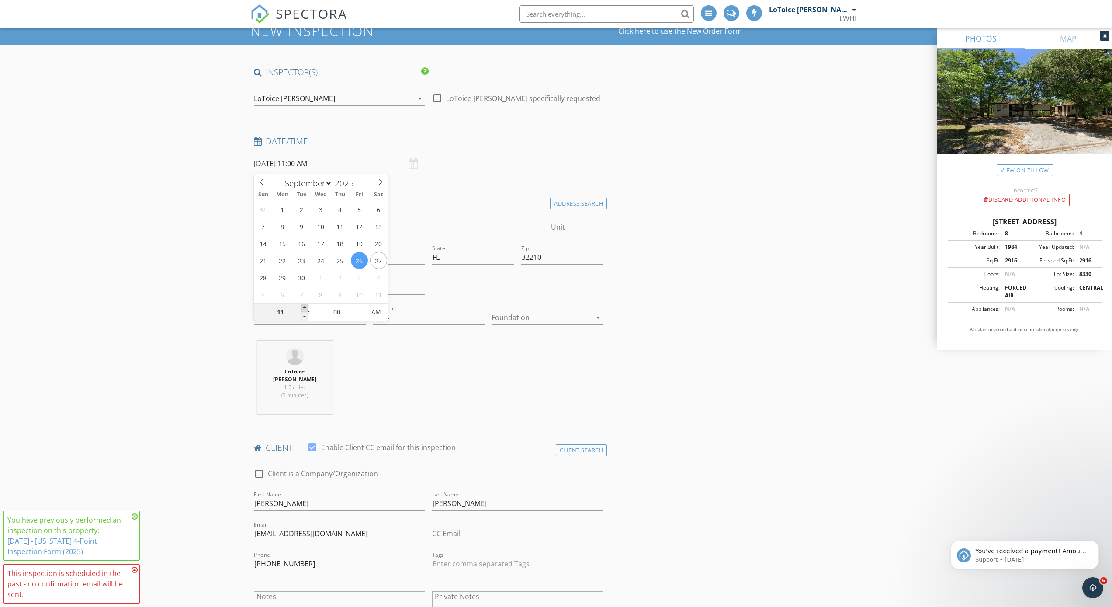
type input "09/26/2025 12:00 PM"
click at [304, 307] on span at bounding box center [305, 307] width 6 height 9
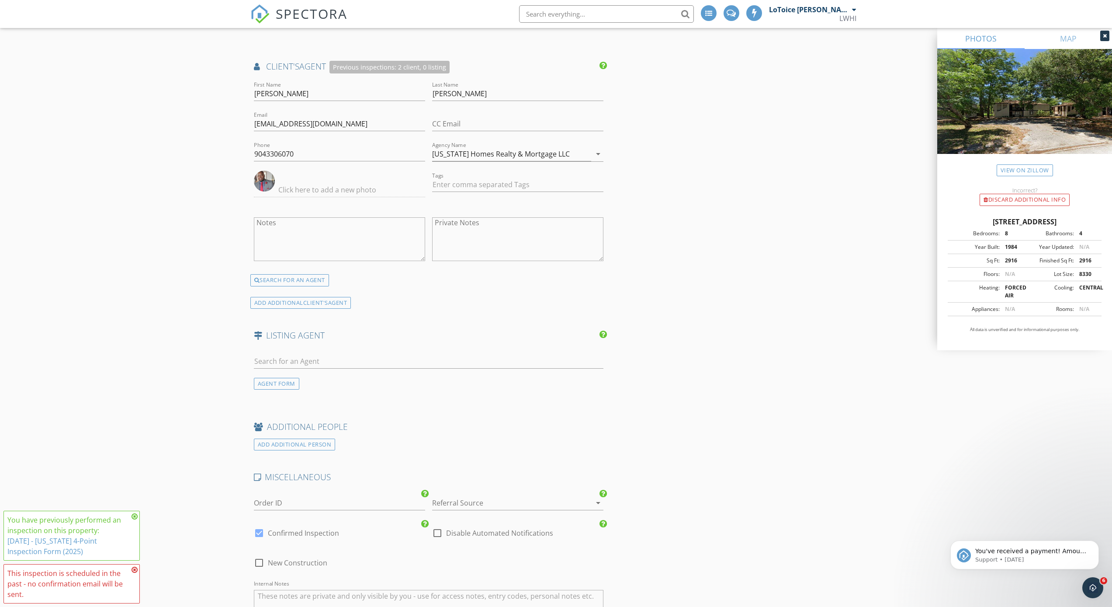
scroll to position [1249, 0]
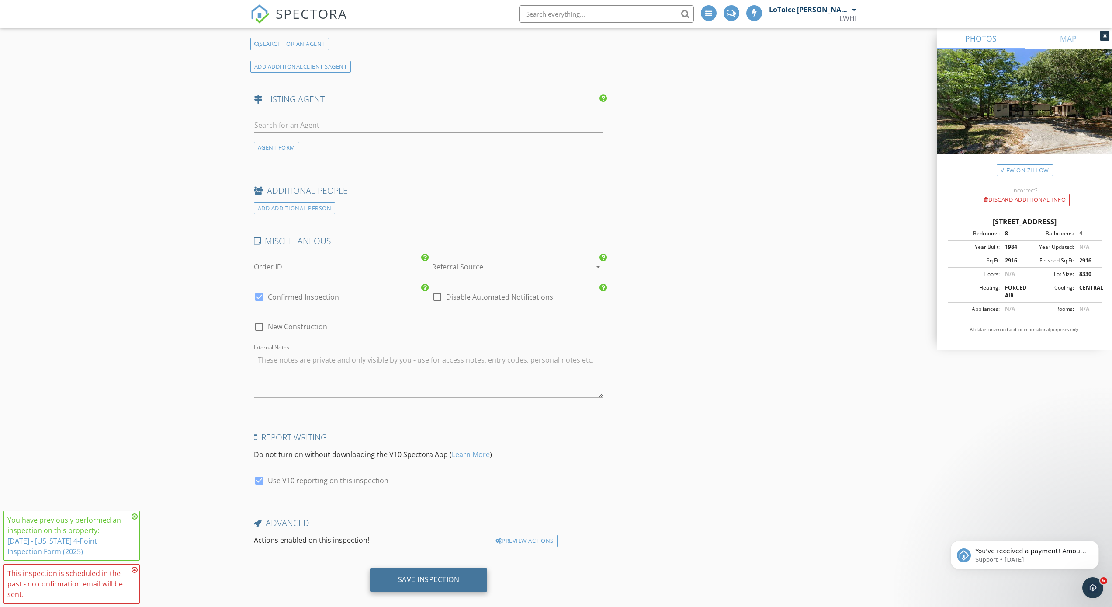
click at [427, 575] on div "Save Inspection" at bounding box center [429, 579] width 62 height 9
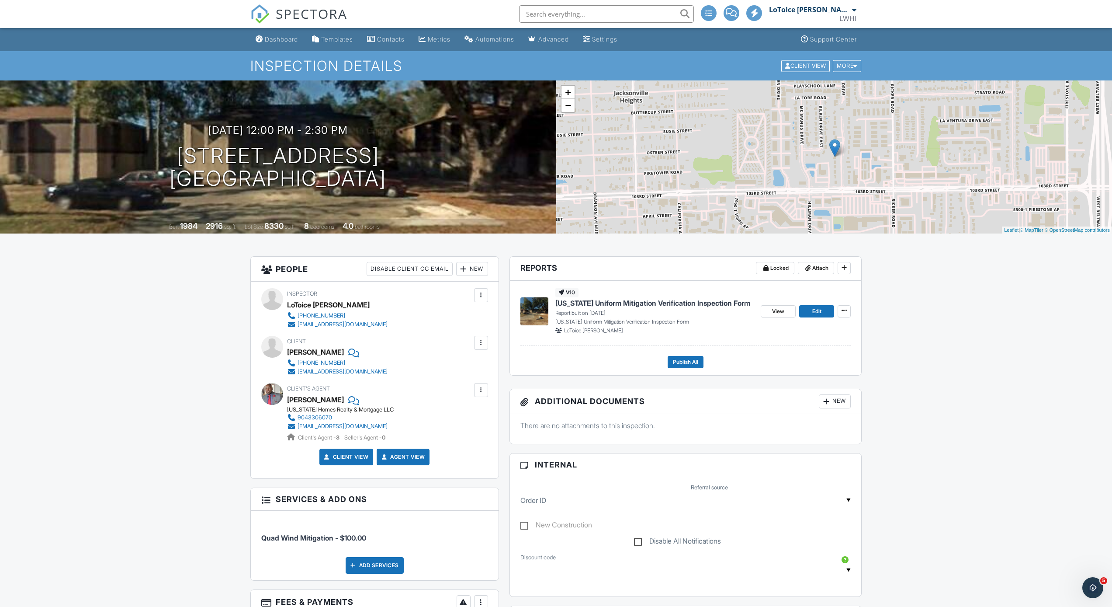
click at [672, 299] on span "[US_STATE] Uniform Mitigation Verification Inspection Form" at bounding box center [653, 303] width 195 height 10
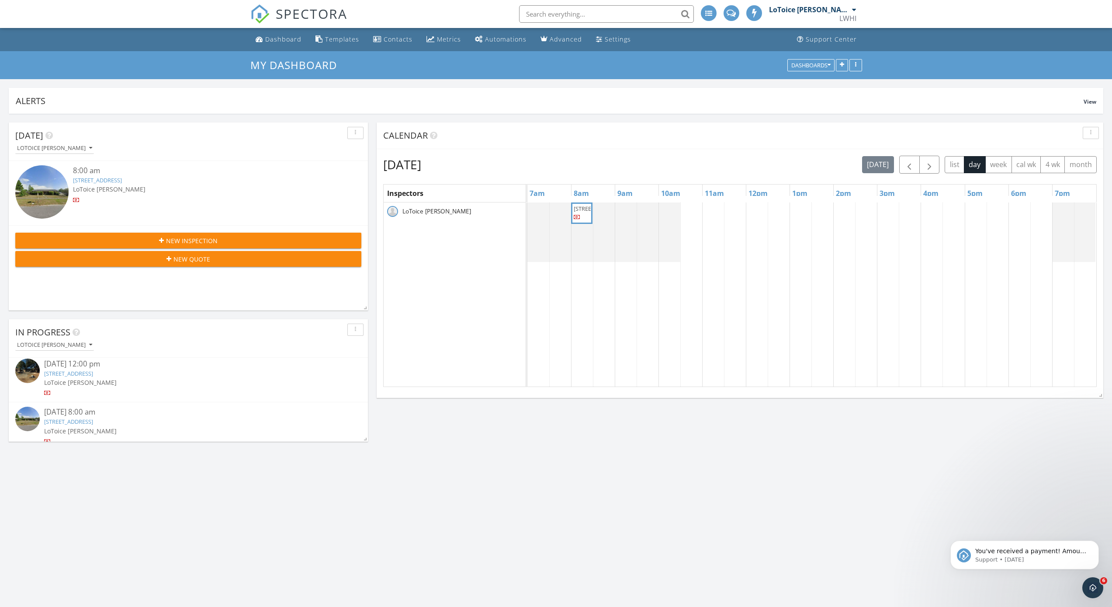
scroll to position [98, 0]
click at [46, 392] on div at bounding box center [47, 395] width 7 height 7
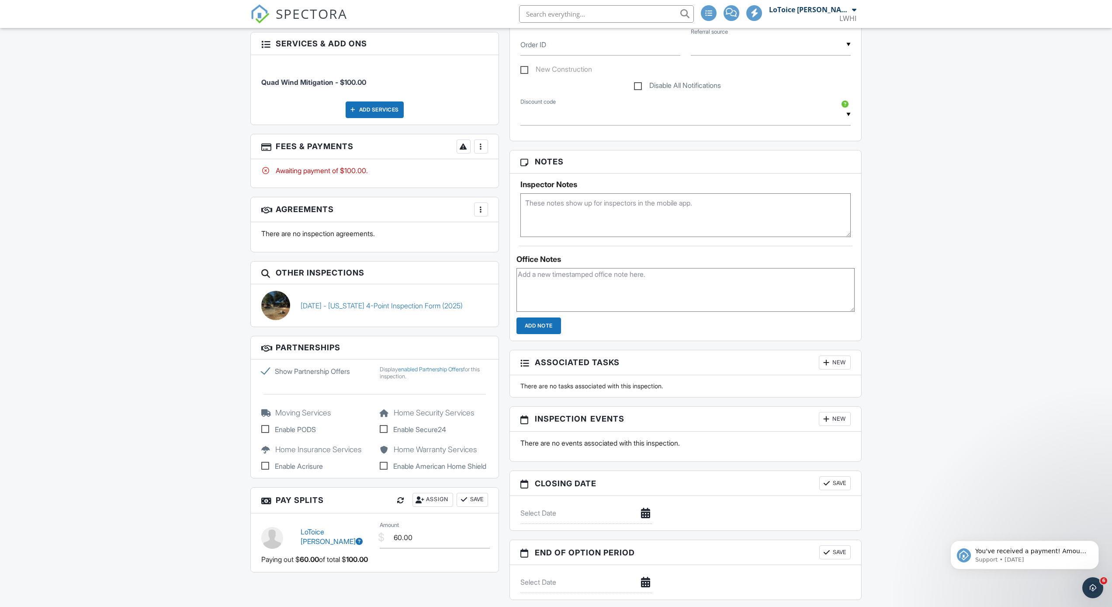
scroll to position [278, 0]
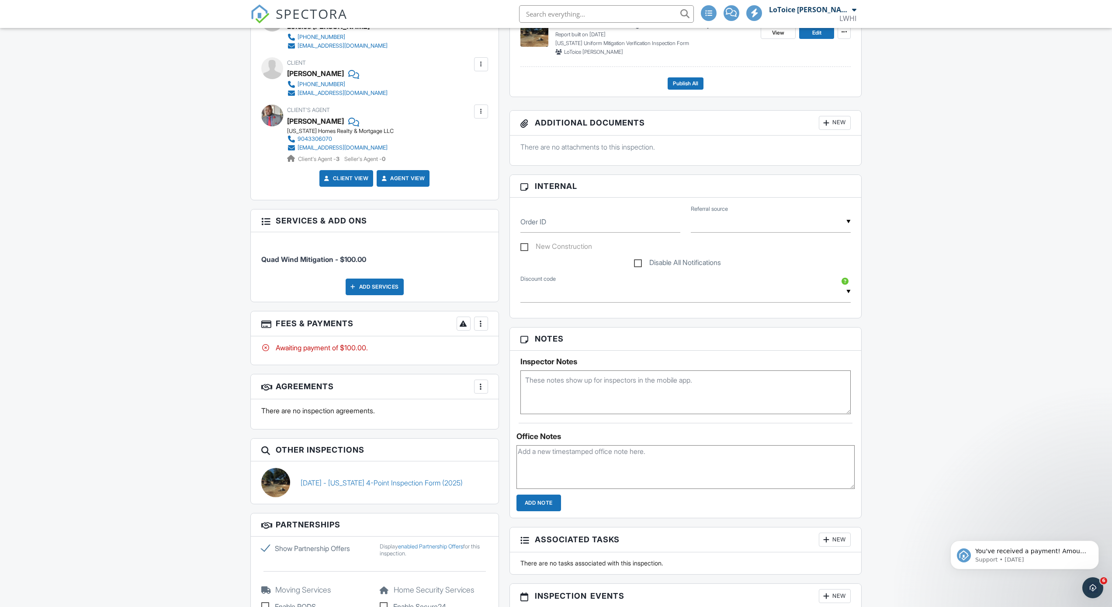
click at [480, 324] on div at bounding box center [481, 323] width 9 height 9
click at [525, 417] on div "Paid In Full" at bounding box center [525, 415] width 84 height 10
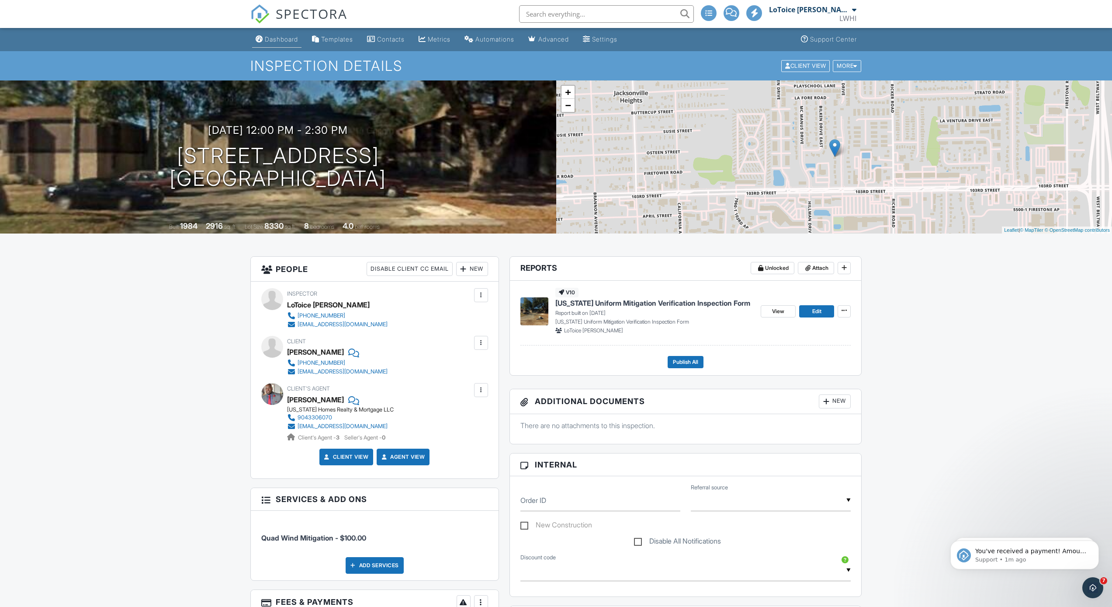
click at [289, 39] on div "Dashboard" at bounding box center [281, 38] width 33 height 7
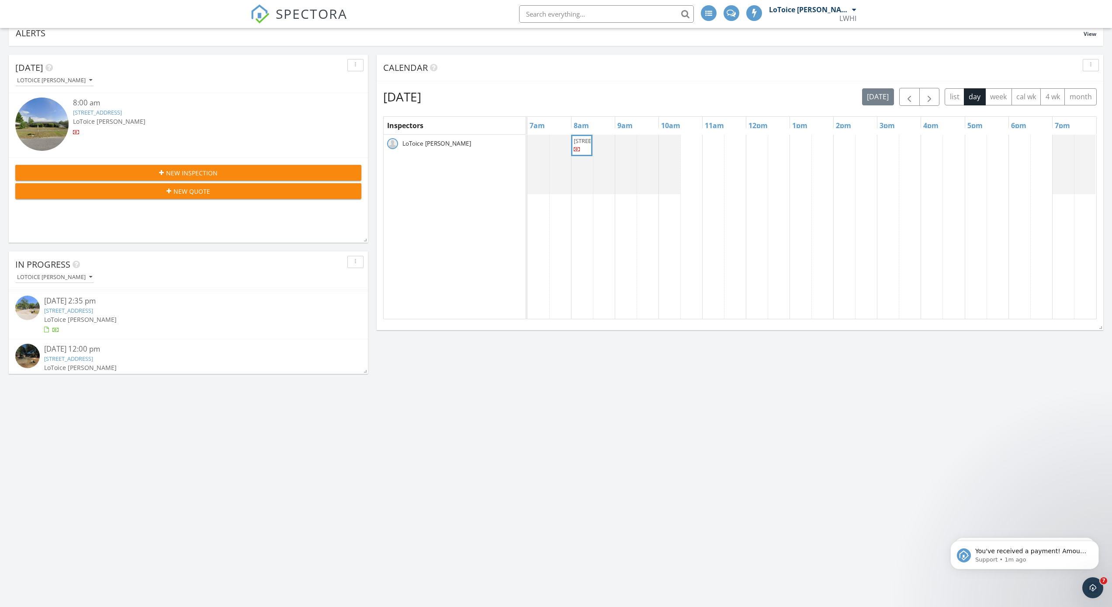
scroll to position [51, 0]
click at [218, 171] on div "New Inspection" at bounding box center [188, 172] width 332 height 9
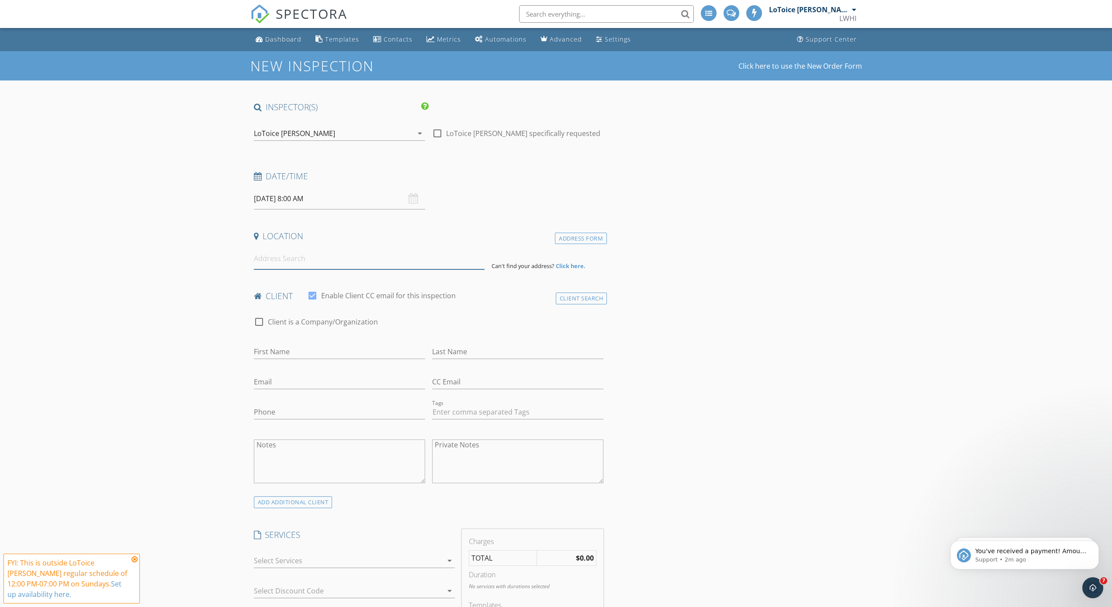
click at [362, 267] on input at bounding box center [369, 258] width 231 height 21
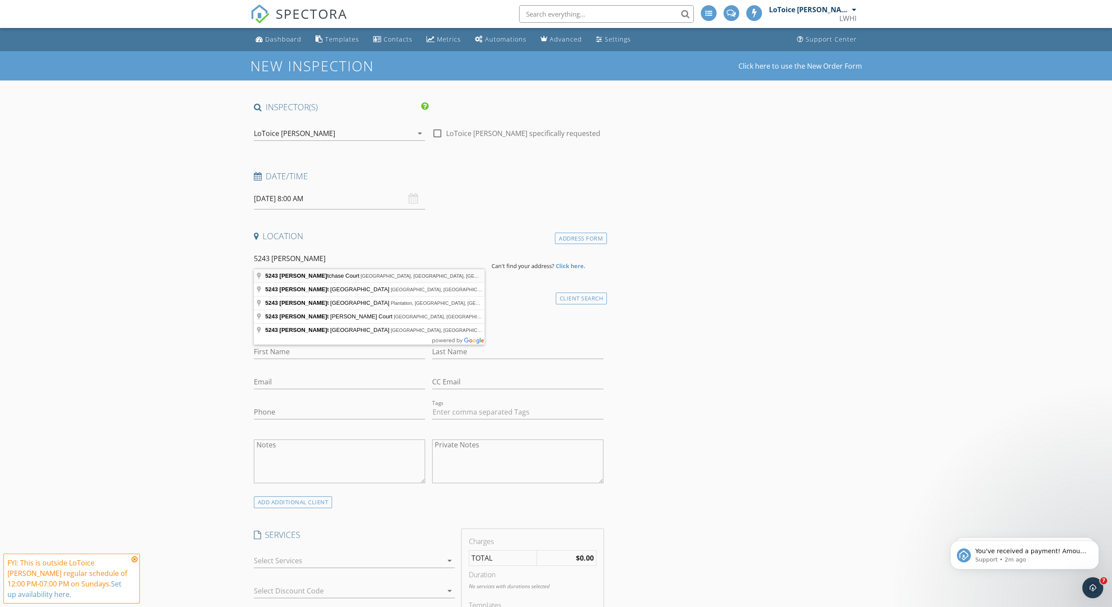
type input "5243 Westchase Court, Jacksonville, FL, USA"
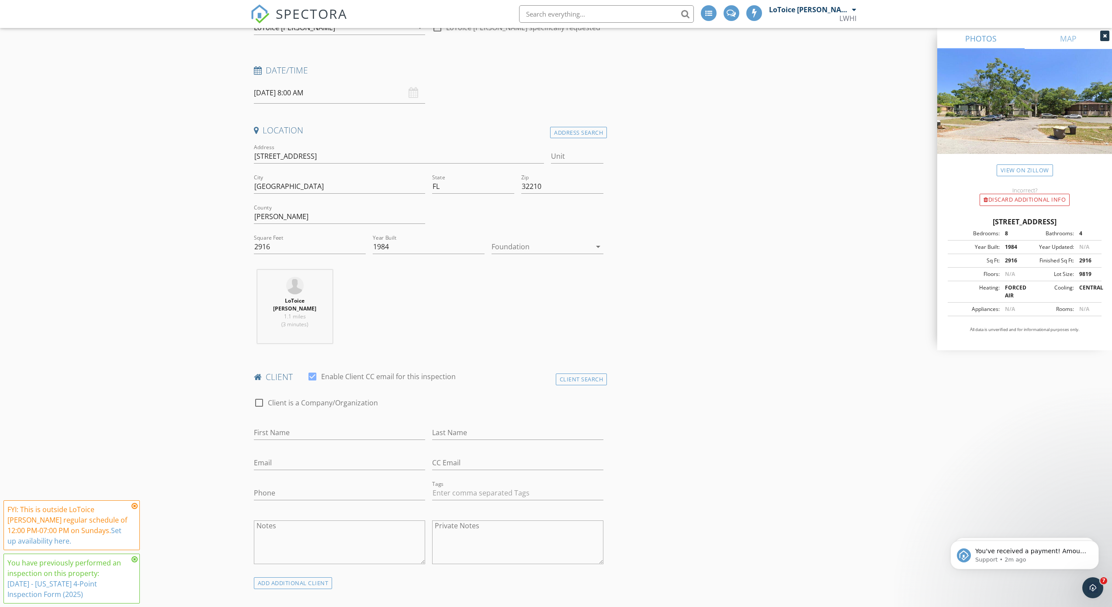
scroll to position [136, 0]
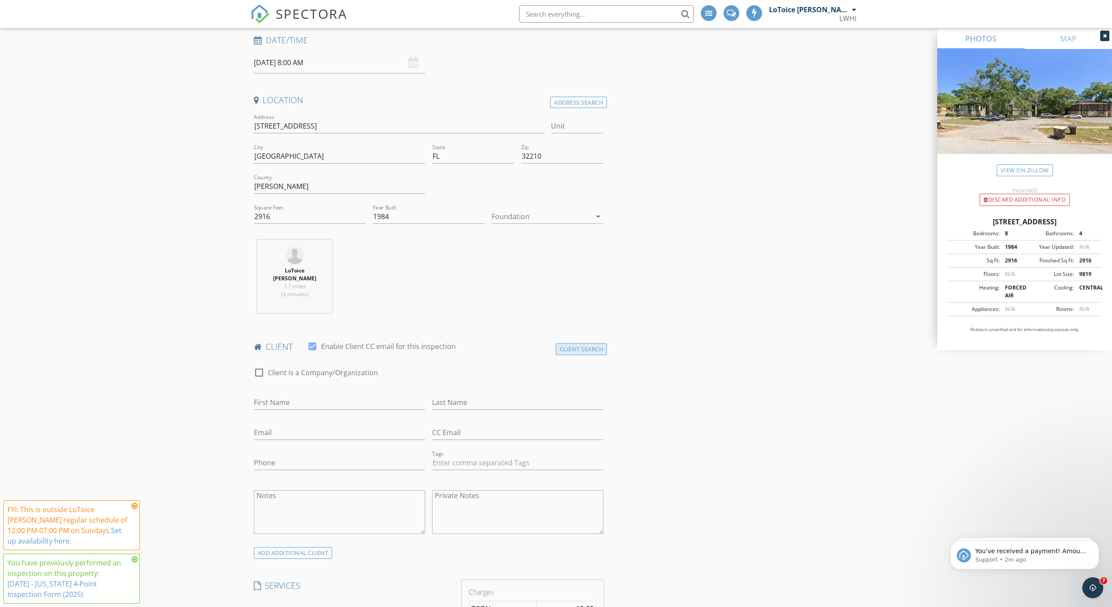
click at [599, 343] on div "Client Search" at bounding box center [582, 349] width 52 height 12
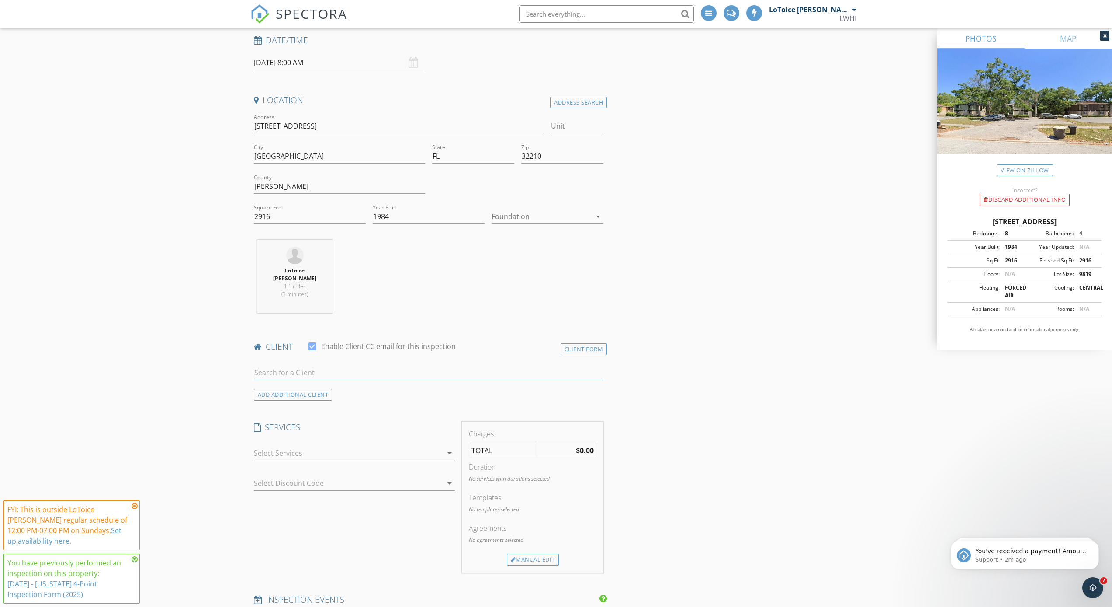
click at [407, 366] on input "text" at bounding box center [429, 372] width 350 height 14
type input "[PERSON_NAME]"
click at [320, 383] on div "[PERSON_NAME]" at bounding box center [323, 388] width 88 height 10
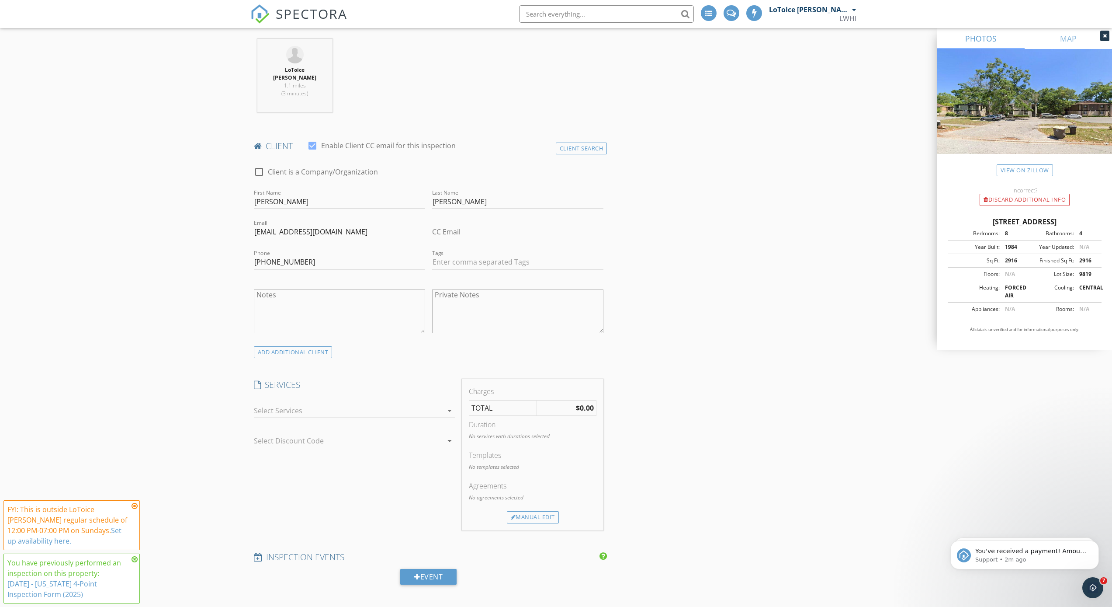
scroll to position [457, 0]
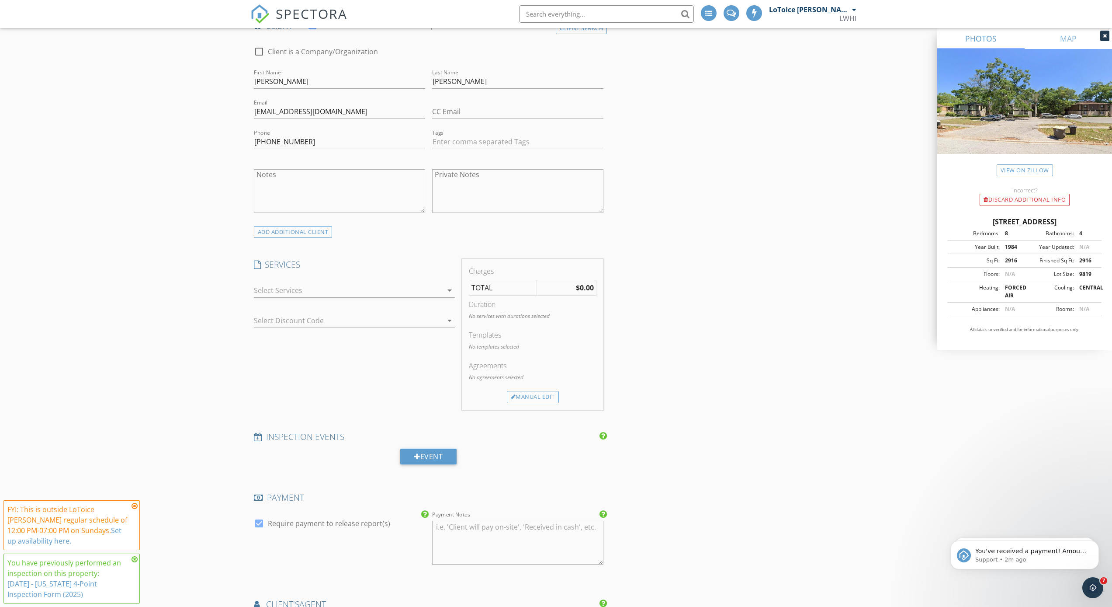
click at [450, 285] on icon "arrow_drop_down" at bounding box center [450, 290] width 10 height 10
click at [269, 396] on div at bounding box center [266, 403] width 15 height 15
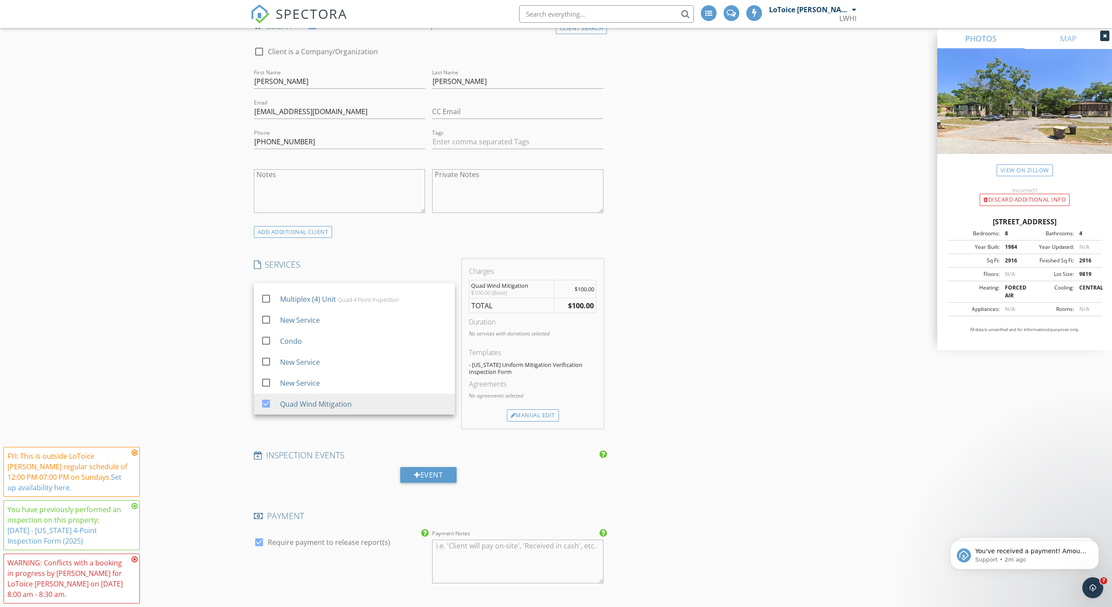
click at [434, 247] on div "INSPECTOR(S) check_box LoToice Walton PRIMARY LoToice Walton arrow_drop_down ch…" at bounding box center [428, 409] width 357 height 1528
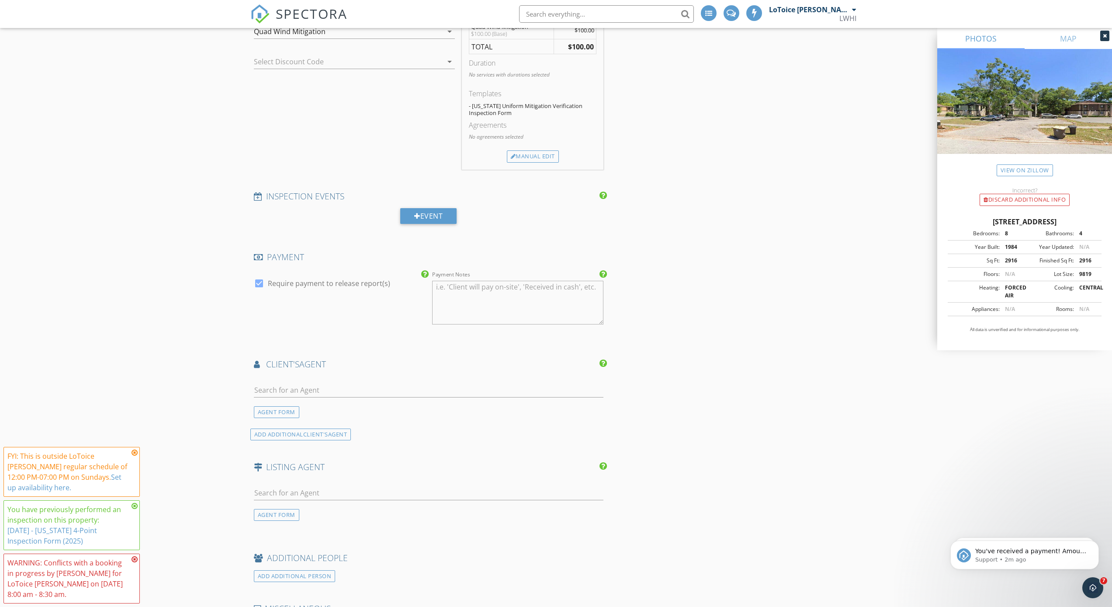
scroll to position [751, 0]
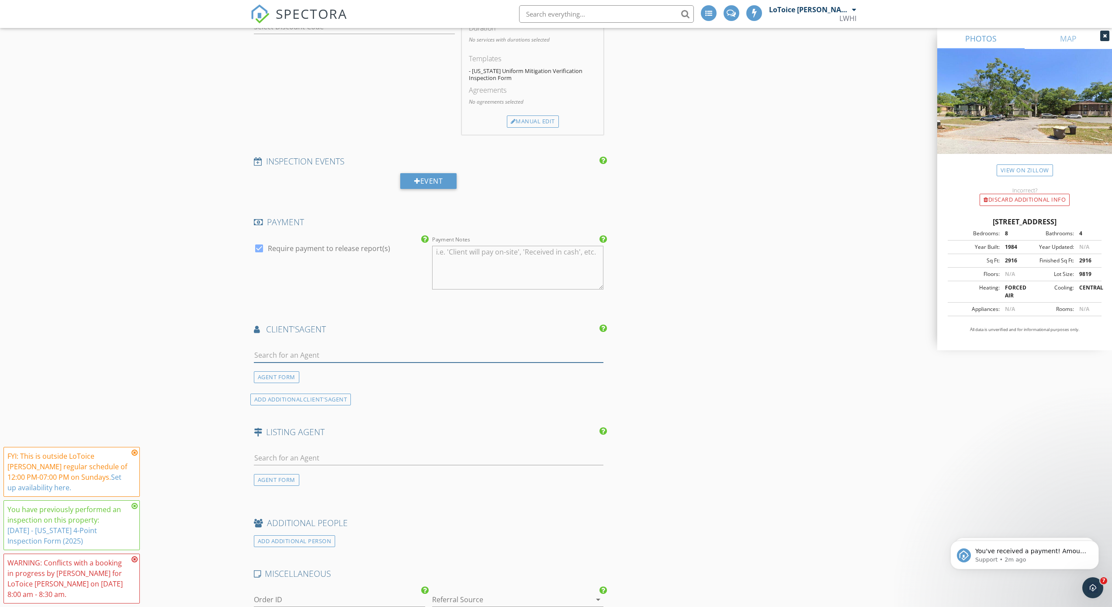
click at [348, 348] on input "text" at bounding box center [429, 355] width 350 height 14
type input "gard"
click at [303, 376] on div "Florida Homes Realty & Mortgage LLC" at bounding box center [332, 379] width 106 height 7
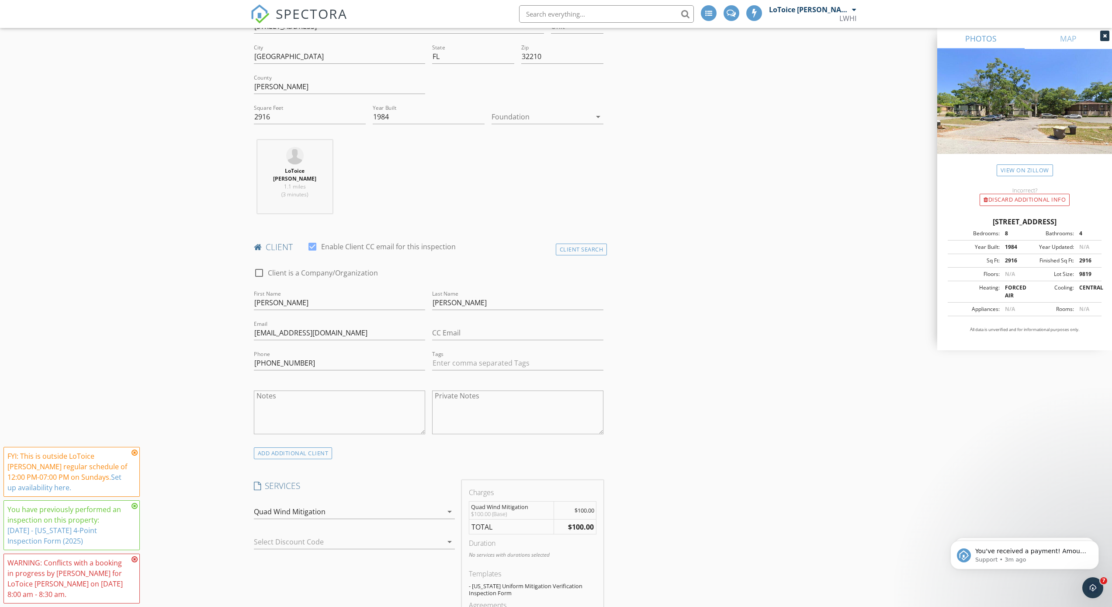
scroll to position [0, 0]
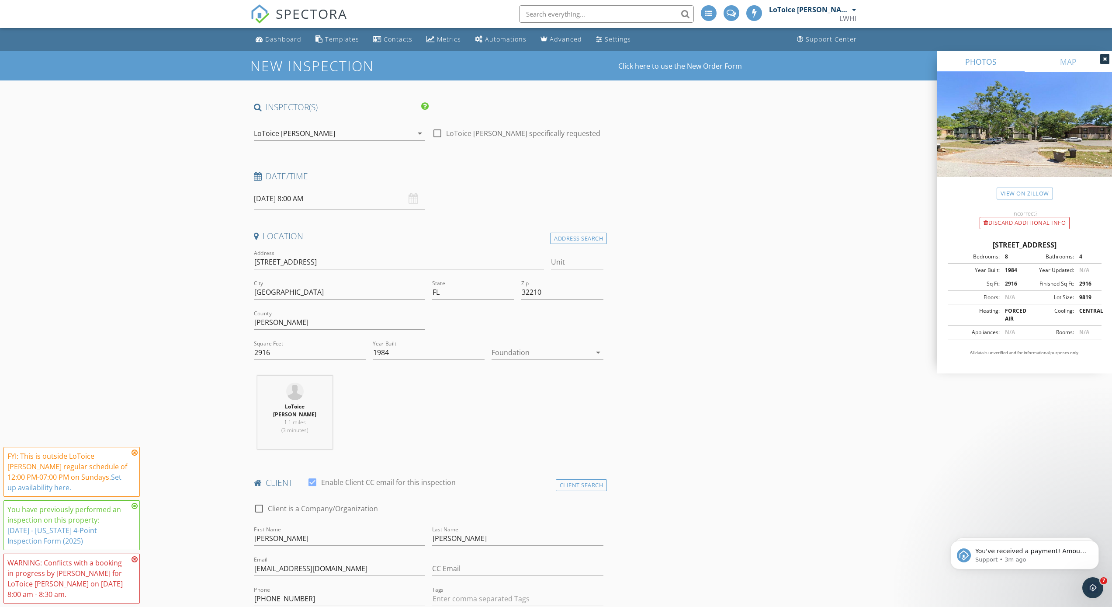
click at [305, 199] on input "09/28/2025 8:00 AM" at bounding box center [339, 198] width 171 height 21
type input "09/26/2025 8:00 AM"
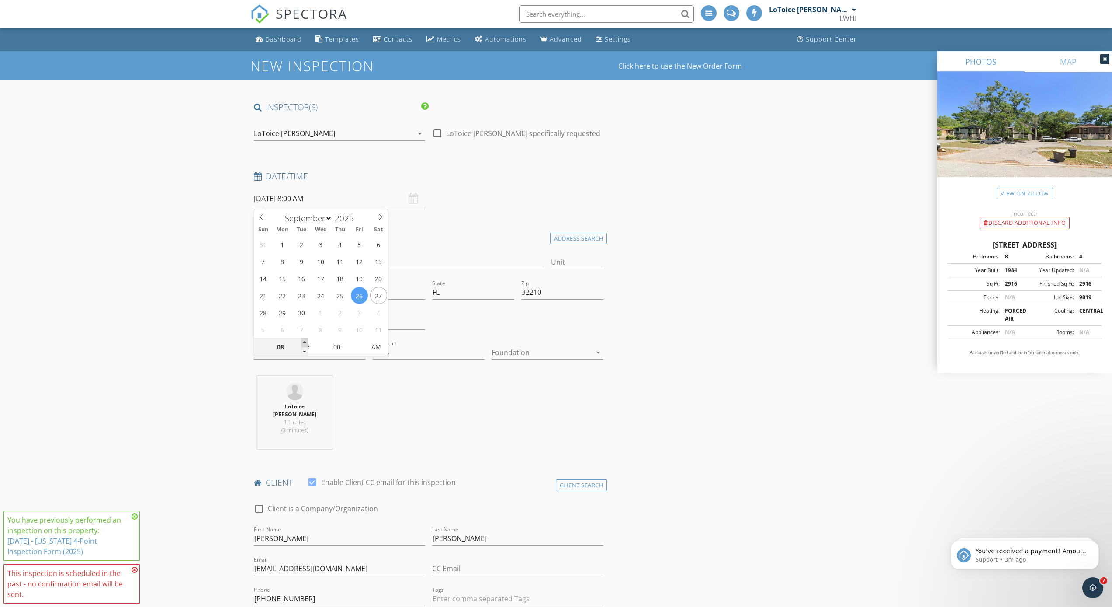
type input "09"
type input "09/26/2025 9:00 AM"
click at [303, 341] on span at bounding box center [305, 342] width 6 height 9
type input "10"
type input "09/26/2025 10:00 AM"
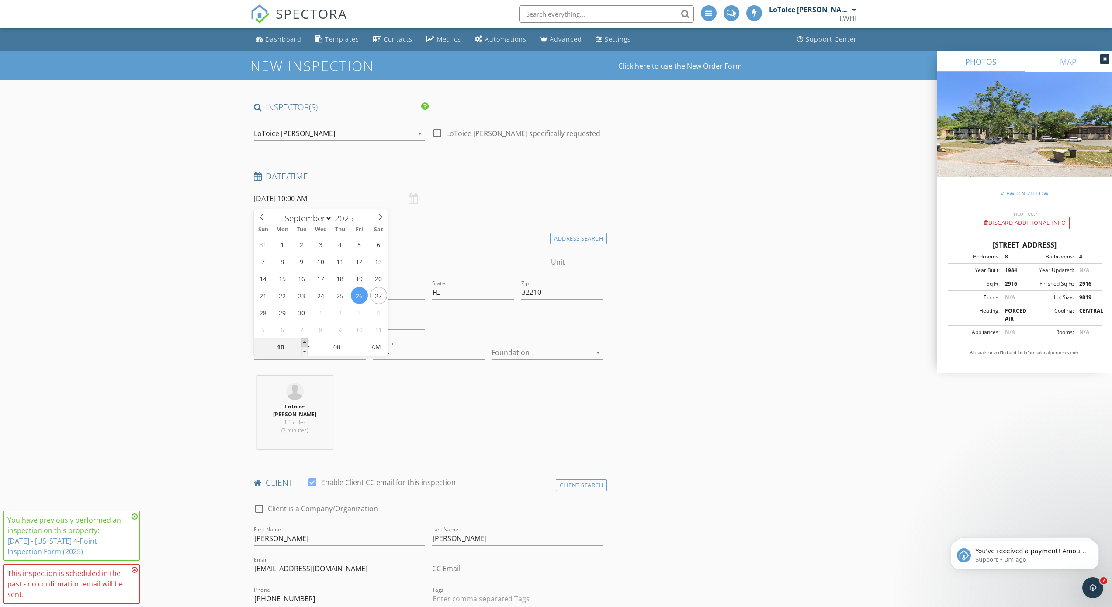
click at [303, 341] on span at bounding box center [305, 342] width 6 height 9
type input "11"
type input "09/26/2025 11:00 AM"
click at [303, 341] on span at bounding box center [305, 342] width 6 height 9
type input "12"
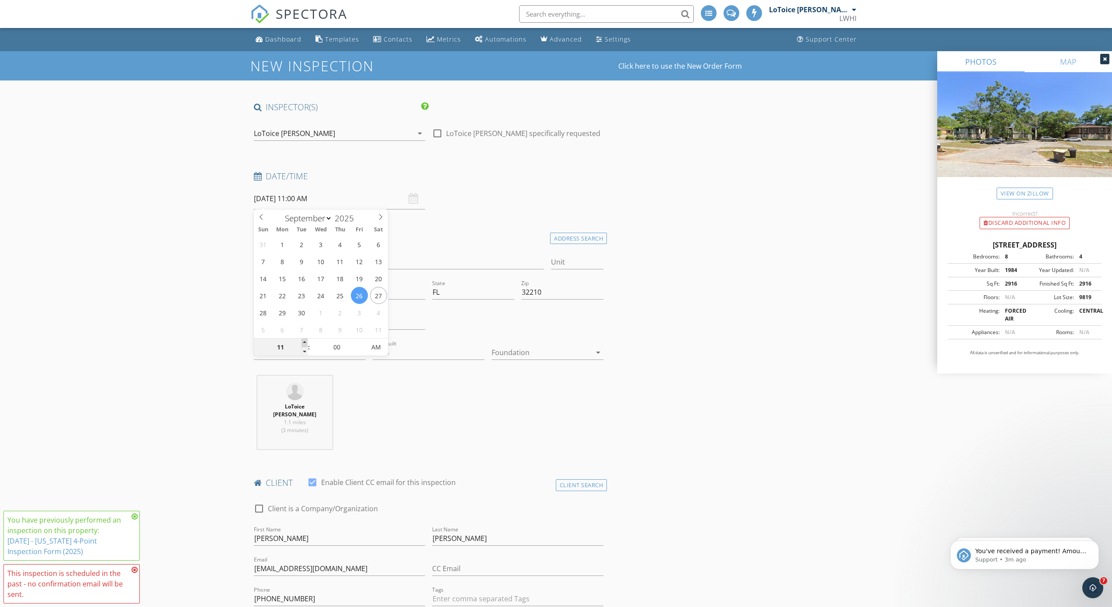
type input "[DATE] 12:00 PM"
click at [303, 341] on span at bounding box center [305, 342] width 6 height 9
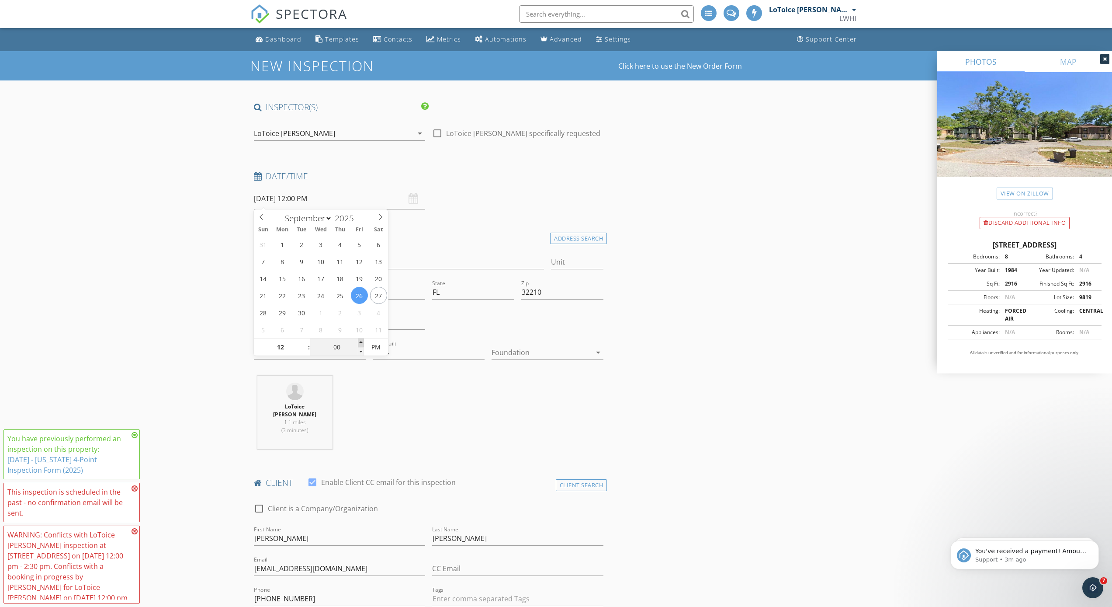
type input "05"
type input "09/26/2025 12:05 PM"
click at [362, 342] on span at bounding box center [361, 342] width 6 height 9
type input "10"
type input "09/26/2025 12:10 PM"
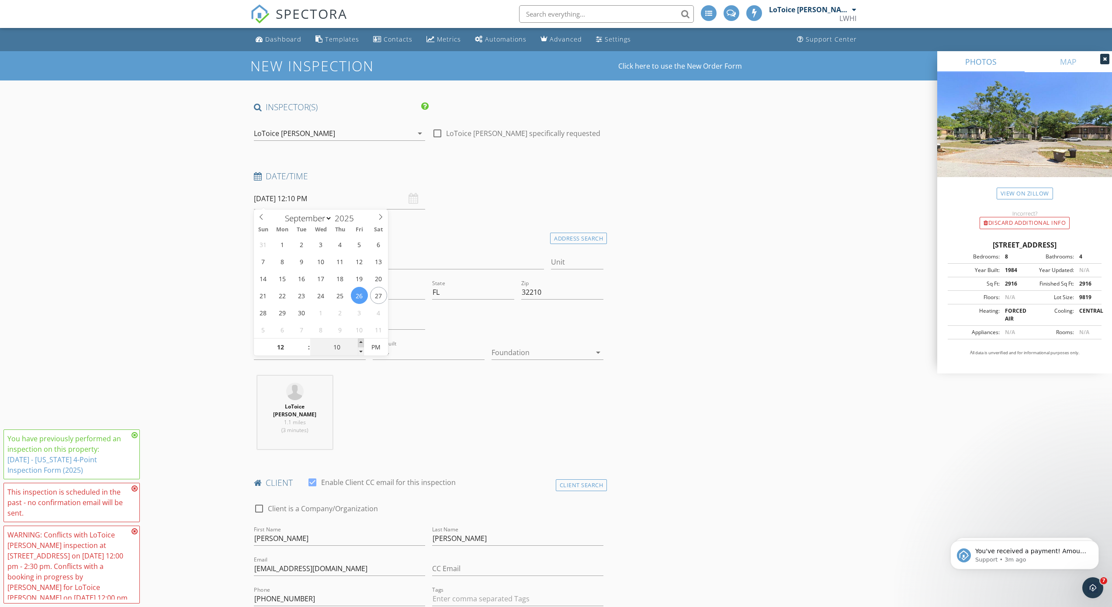
click at [362, 342] on span at bounding box center [361, 342] width 6 height 9
type input "15"
type input "09/26/2025 12:15 PM"
click at [362, 342] on span at bounding box center [361, 342] width 6 height 9
type input "20"
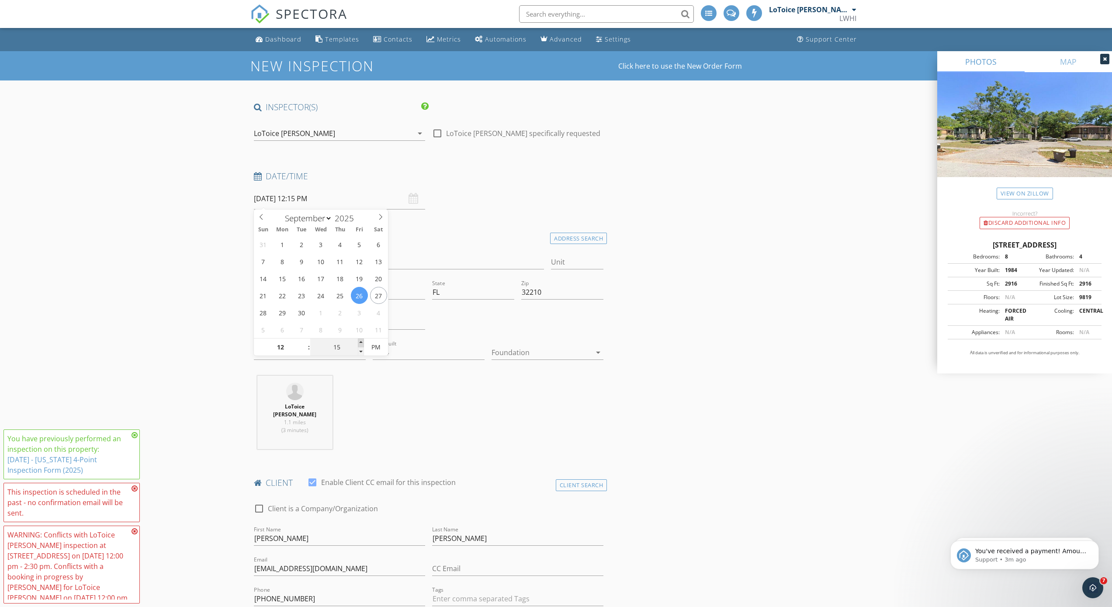
type input "09/26/2025 12:20 PM"
click at [362, 342] on span at bounding box center [361, 342] width 6 height 9
type input "25"
type input "09/26/2025 12:25 PM"
click at [362, 342] on span at bounding box center [361, 342] width 6 height 9
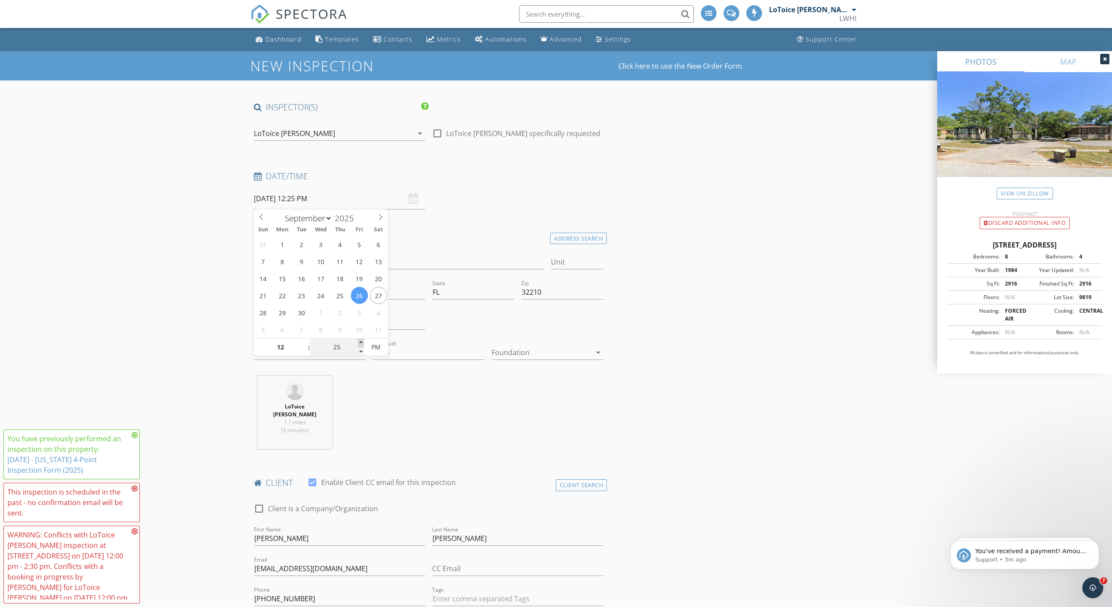
type input "30"
type input "09/26/2025 12:30 PM"
click at [362, 342] on span at bounding box center [361, 342] width 6 height 9
type input "35"
type input "09/26/2025 12:35 PM"
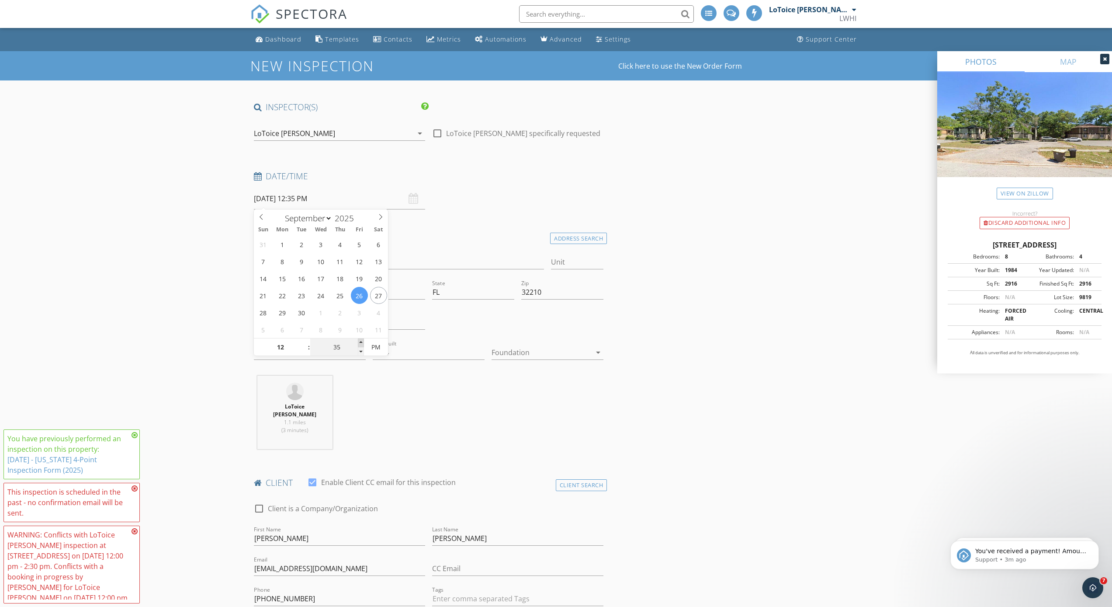
click at [362, 342] on span at bounding box center [361, 342] width 6 height 9
type input "40"
type input "09/26/2025 12:40 PM"
click at [362, 342] on span at bounding box center [361, 342] width 6 height 9
type input "35"
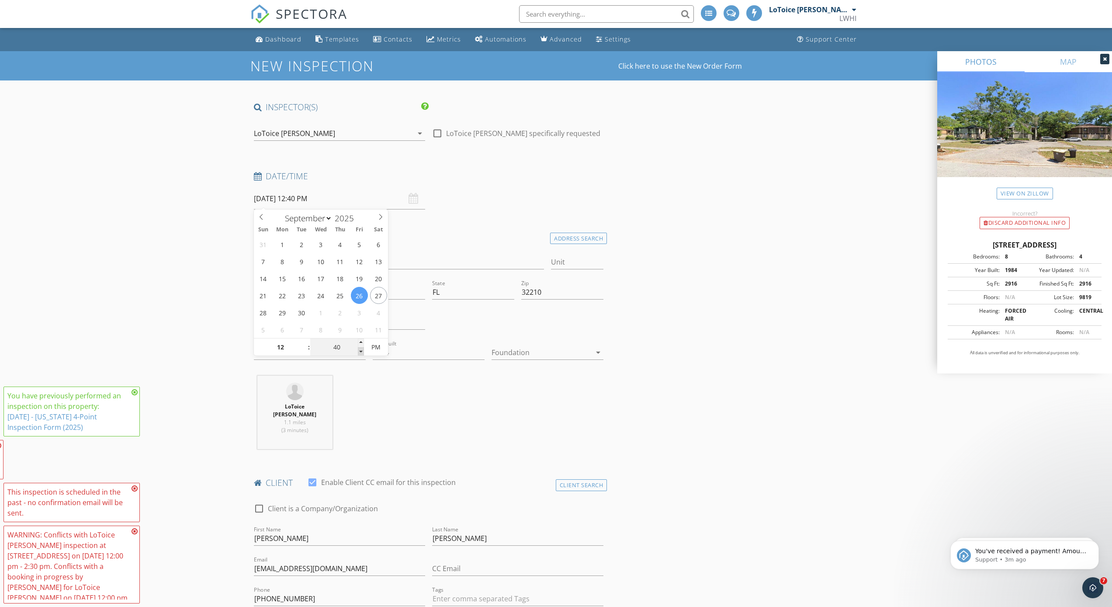
type input "09/26/2025 12:35 PM"
click at [361, 352] on span at bounding box center [361, 351] width 6 height 9
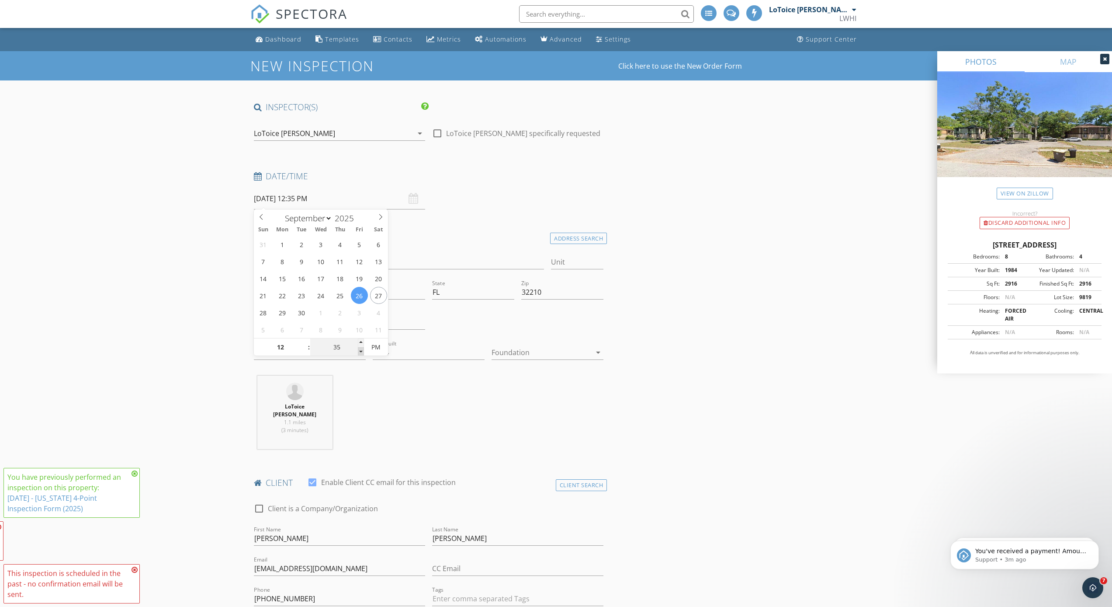
type input "30"
type input "09/26/2025 12:30 PM"
click at [361, 352] on span at bounding box center [361, 351] width 6 height 9
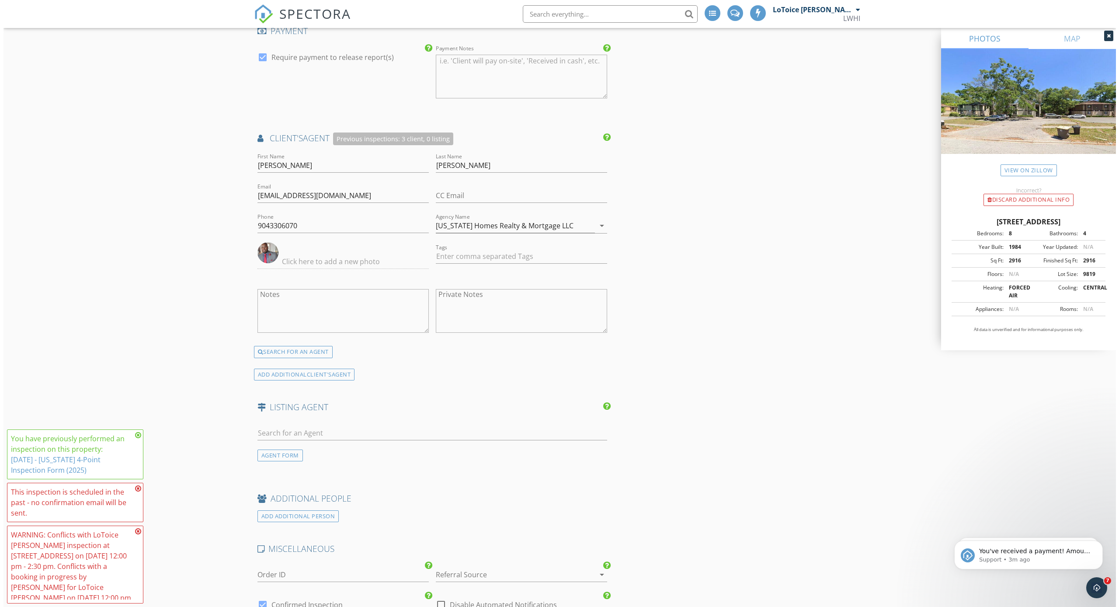
scroll to position [1249, 0]
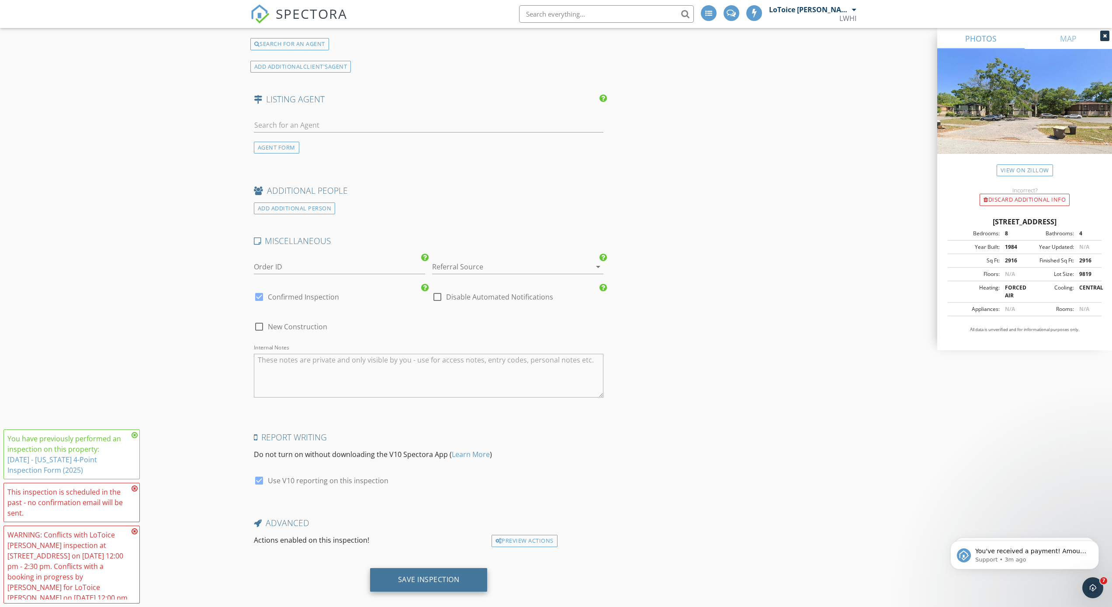
click at [448, 575] on div "Save Inspection" at bounding box center [429, 579] width 62 height 9
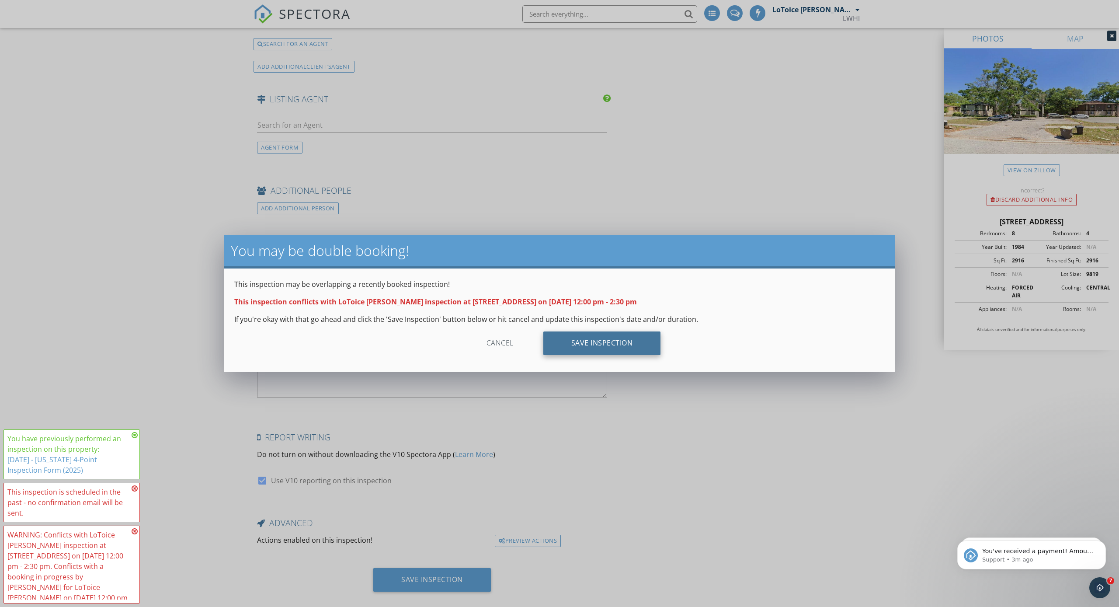
click at [608, 344] on div "Save Inspection" at bounding box center [602, 343] width 118 height 24
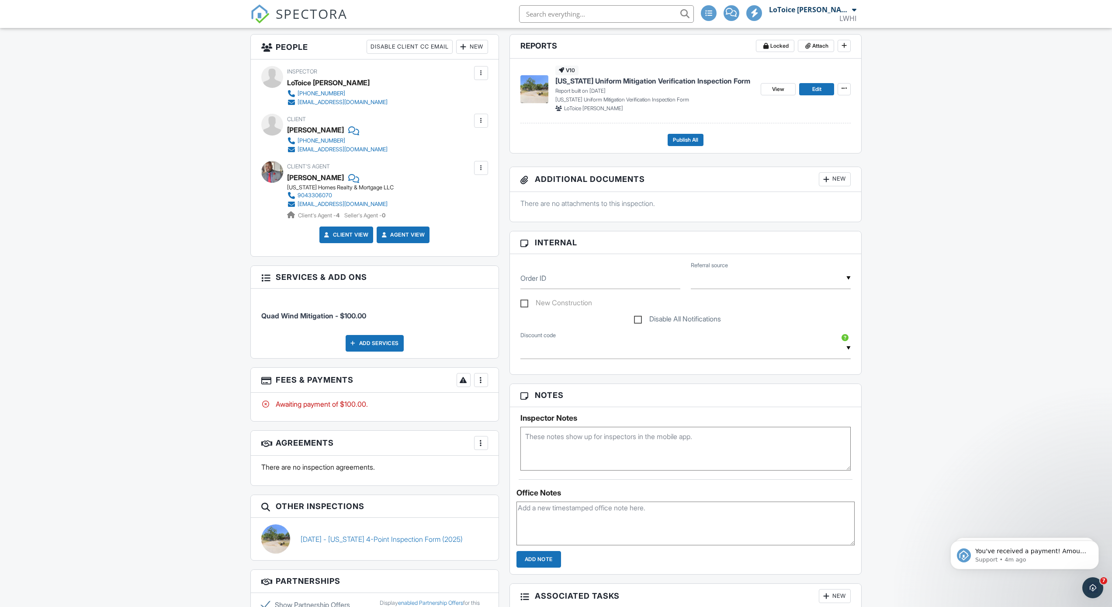
click at [482, 376] on div at bounding box center [481, 379] width 9 height 9
click at [513, 469] on div "Paid In Full" at bounding box center [525, 472] width 84 height 10
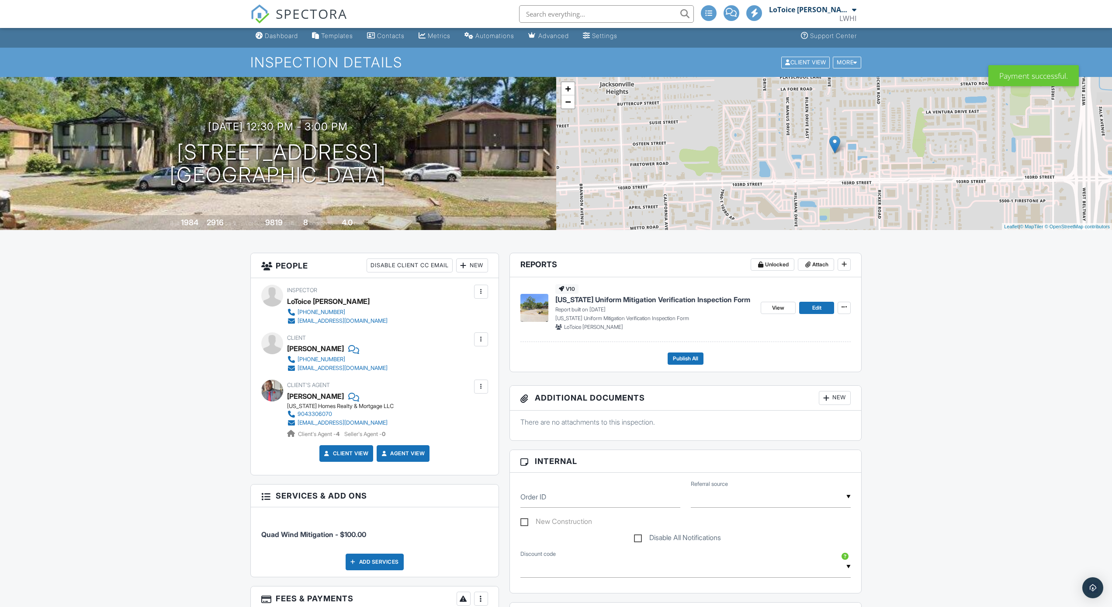
click at [661, 299] on span "[US_STATE] Uniform Mitigation Verification Inspection Form" at bounding box center [653, 300] width 195 height 10
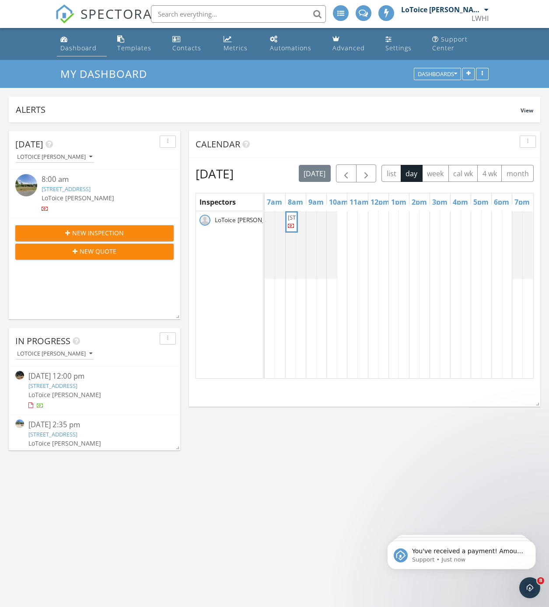
click at [66, 45] on div "Dashboard" at bounding box center [78, 48] width 36 height 8
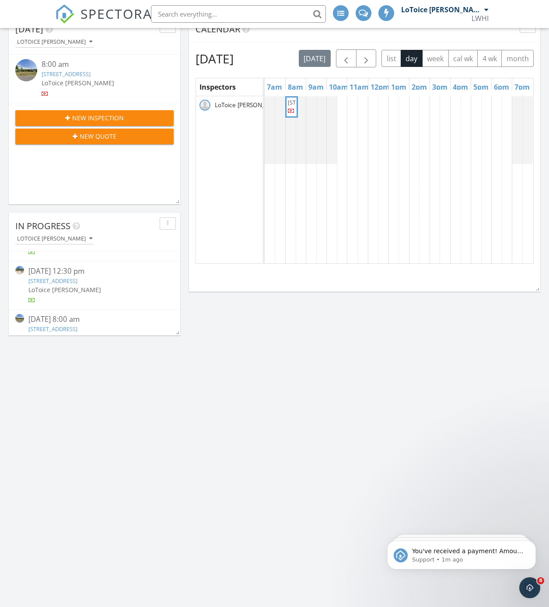
scroll to position [132, 0]
click at [77, 279] on link "[STREET_ADDRESS]" at bounding box center [52, 283] width 49 height 8
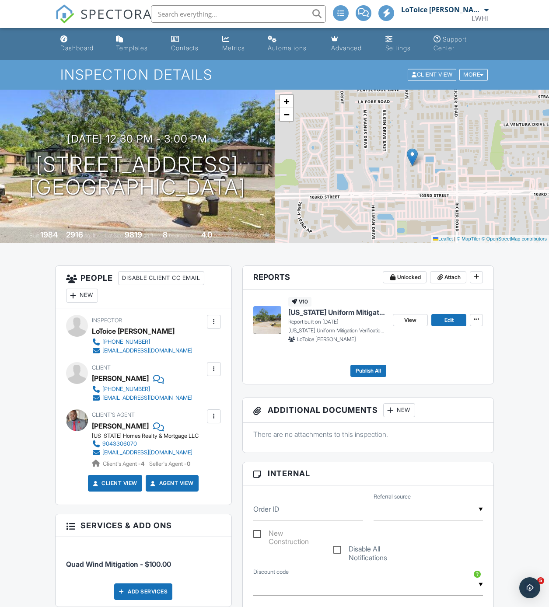
drag, startPoint x: 139, startPoint y: 377, endPoint x: 129, endPoint y: 376, distance: 9.7
click at [129, 376] on div "Nathalie Blum" at bounding box center [146, 378] width 108 height 13
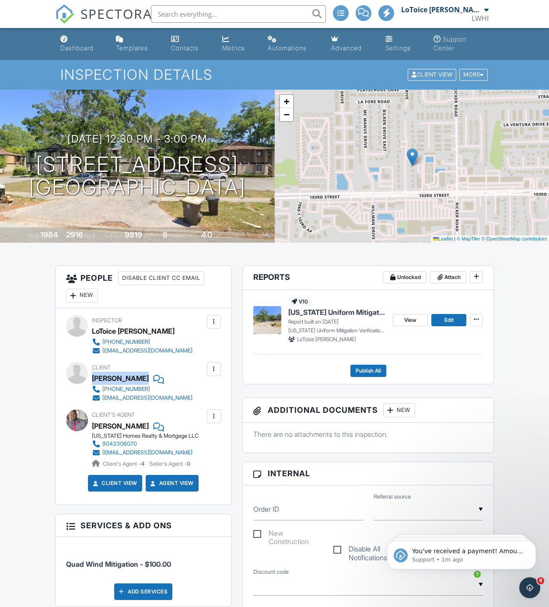
drag, startPoint x: 138, startPoint y: 377, endPoint x: 91, endPoint y: 376, distance: 46.3
click at [92, 376] on div "[PERSON_NAME]" at bounding box center [120, 378] width 57 height 13
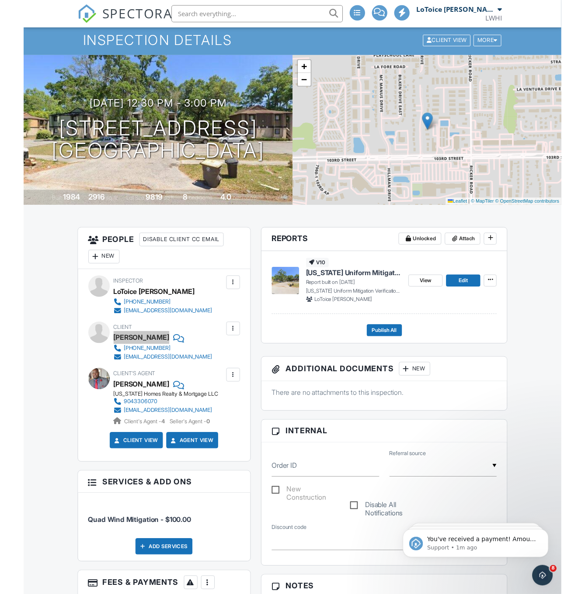
scroll to position [35, 0]
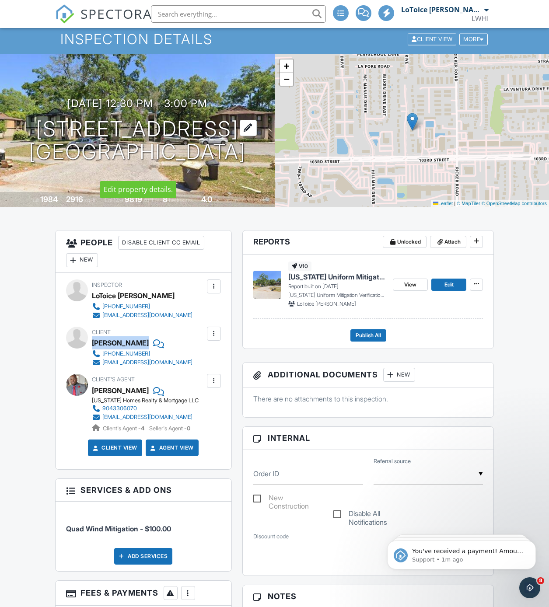
drag, startPoint x: 166, startPoint y: 162, endPoint x: 28, endPoint y: 114, distance: 145.4
click at [29, 118] on h1 "5243 Westchase Ct Jacksonville, FL 32210" at bounding box center [137, 141] width 217 height 46
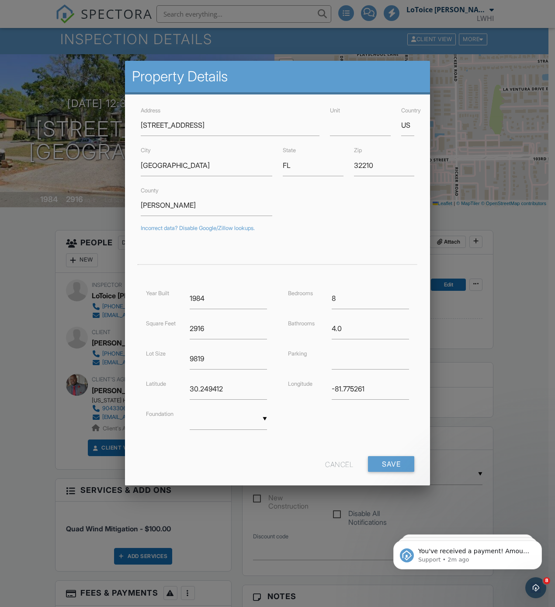
click at [326, 462] on div "Cancel" at bounding box center [339, 464] width 28 height 16
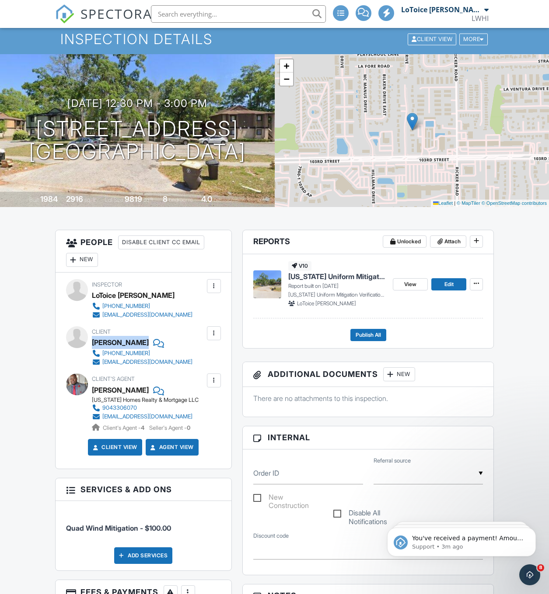
drag, startPoint x: 138, startPoint y: 342, endPoint x: 93, endPoint y: 342, distance: 45.0
click at [93, 342] on div "[PERSON_NAME]" at bounding box center [120, 342] width 57 height 13
copy div "[PERSON_NAME]"
click at [121, 354] on div "[PHONE_NUMBER]" at bounding box center [126, 353] width 48 height 7
click at [164, 352] on div "904-477-6644 nblumdc@gmail.com" at bounding box center [146, 357] width 108 height 17
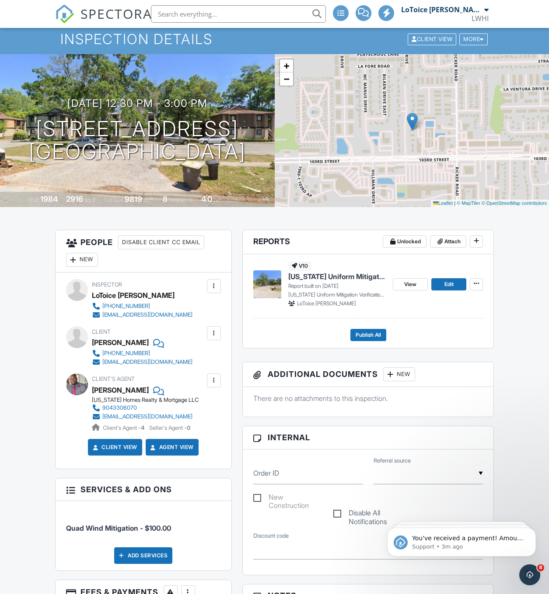
click at [166, 366] on div "Inspector LoToice Walton +19046571905 lwaltonhomeinspections@gmail.com Make Inv…" at bounding box center [144, 371] width 176 height 197
drag, startPoint x: 167, startPoint y: 363, endPoint x: 100, endPoint y: 362, distance: 66.5
click at [100, 362] on div "Client Nathalie Blum 904-477-6644 nblumdc@gmail.com" at bounding box center [163, 347] width 143 height 40
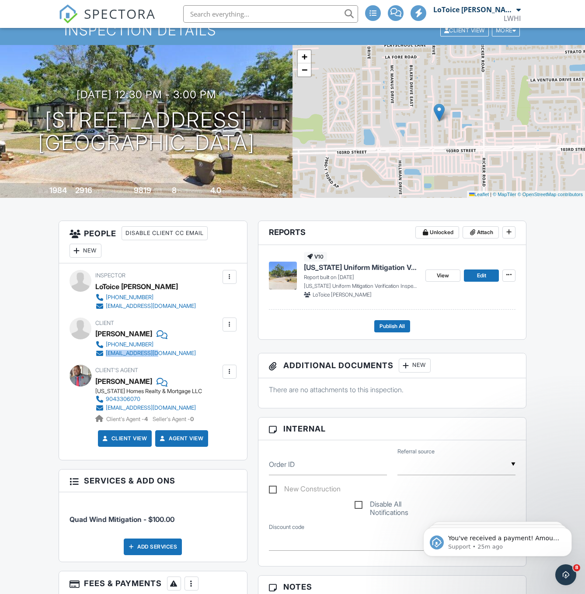
scroll to position [0, 0]
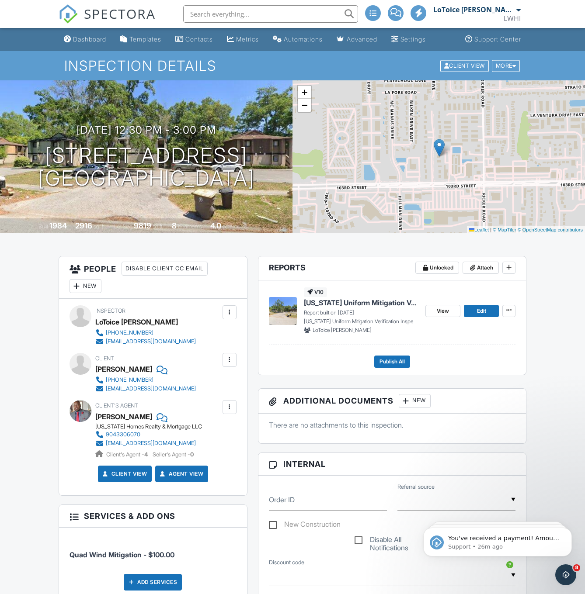
click at [197, 374] on div "Client Nathalie Blum 904-477-6644 nblumdc@gmail.com" at bounding box center [166, 373] width 143 height 40
drag, startPoint x: 96, startPoint y: 367, endPoint x: 141, endPoint y: 366, distance: 44.6
click at [141, 366] on div "[PERSON_NAME]" at bounding box center [123, 369] width 57 height 13
copy div "[PERSON_NAME]"
click at [181, 389] on div "Client Nathalie Blum 904-477-6644 nblumdc@gmail.com" at bounding box center [166, 373] width 143 height 40
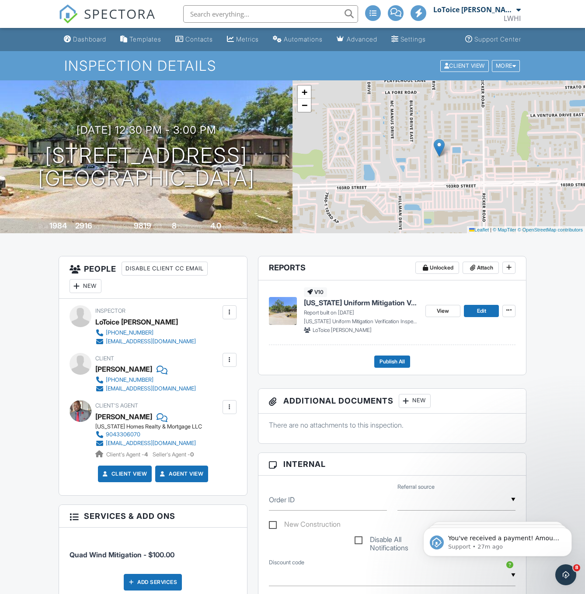
click at [159, 389] on div "[EMAIL_ADDRESS][DOMAIN_NAME]" at bounding box center [151, 389] width 90 height 7
drag, startPoint x: 163, startPoint y: 388, endPoint x: 107, endPoint y: 390, distance: 56.0
click at [107, 390] on div "904-477-6644 nblumdc@gmail.com" at bounding box center [149, 384] width 108 height 17
copy div "[EMAIL_ADDRESS][DOMAIN_NAME]"
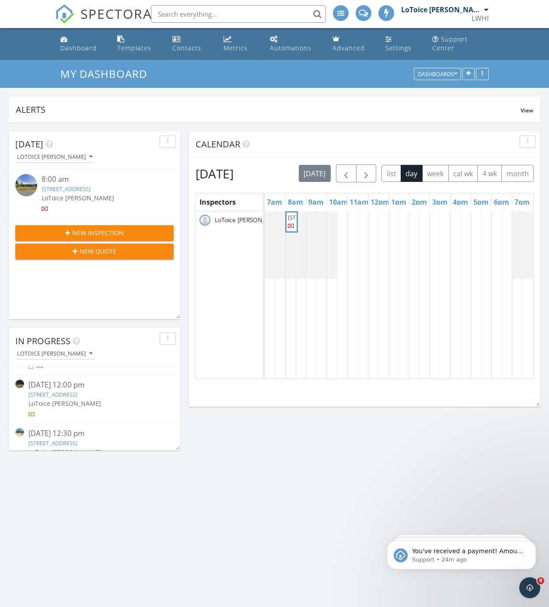
scroll to position [83, 0]
click at [64, 397] on link "[STREET_ADDRESS]" at bounding box center [52, 400] width 49 height 8
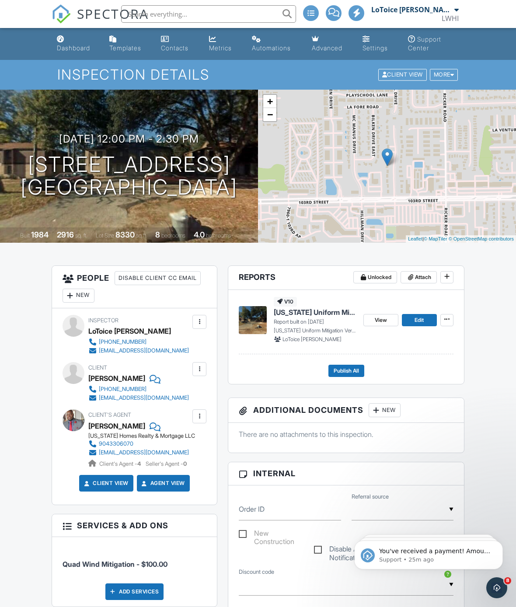
click at [333, 312] on span "[US_STATE] Uniform Mitigation Verification Inspection Form" at bounding box center [315, 312] width 83 height 10
